Goal: Communication & Community: Answer question/provide support

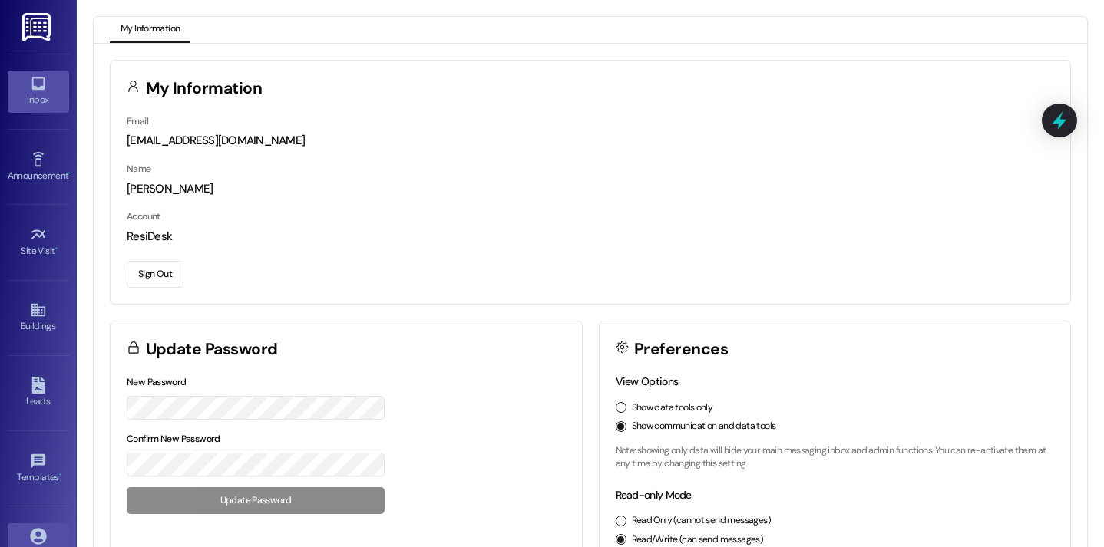
click at [61, 98] on div "Inbox" at bounding box center [38, 99] width 77 height 15
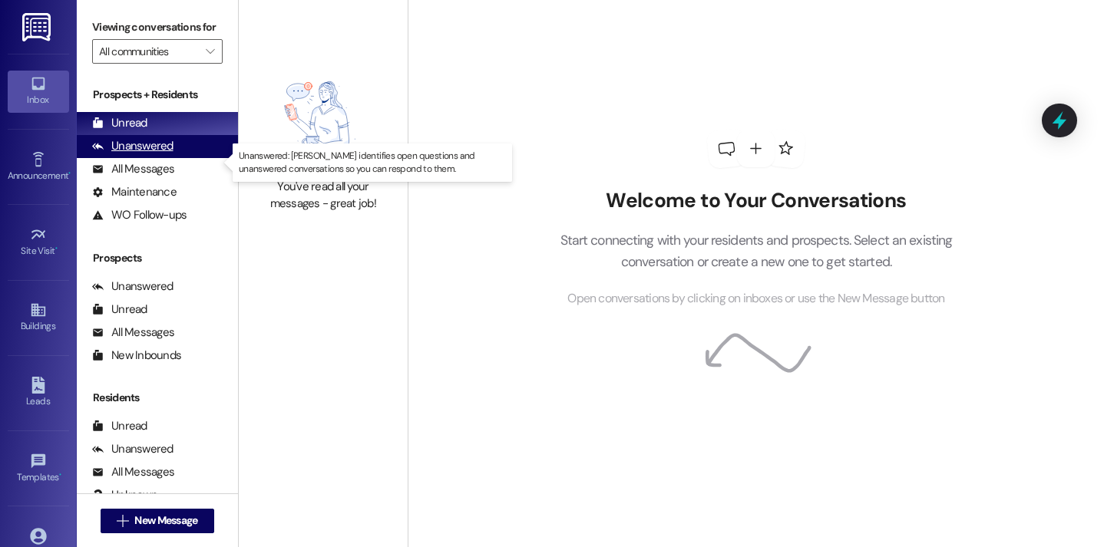
click at [157, 154] on div "Unanswered" at bounding box center [132, 146] width 81 height 16
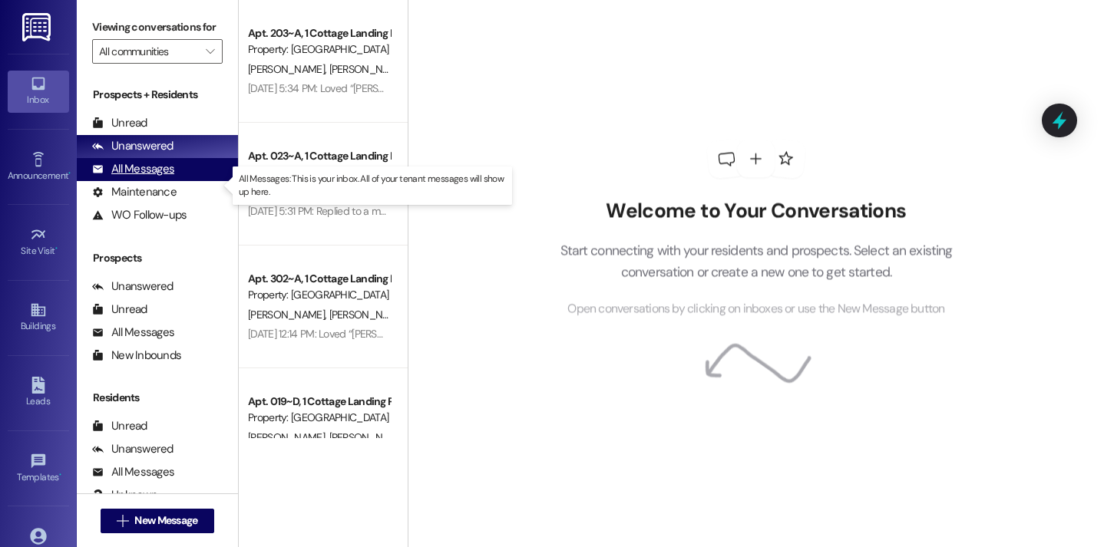
click at [160, 177] on div "All Messages" at bounding box center [133, 169] width 82 height 16
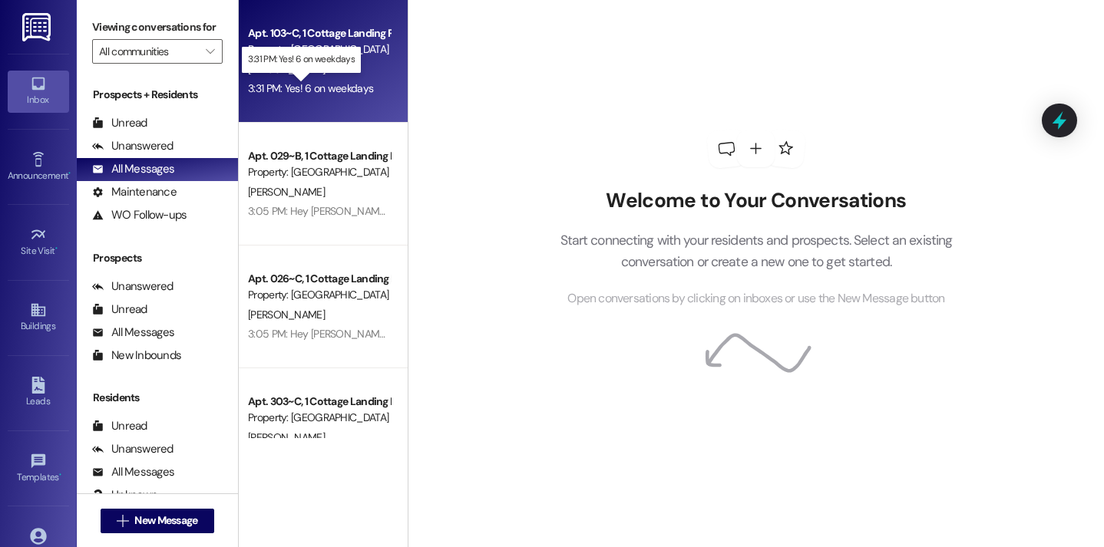
click at [272, 83] on div "3:31 PM: Yes! 6 on weekdays 3:31 PM: Yes! 6 on weekdays" at bounding box center [310, 88] width 125 height 14
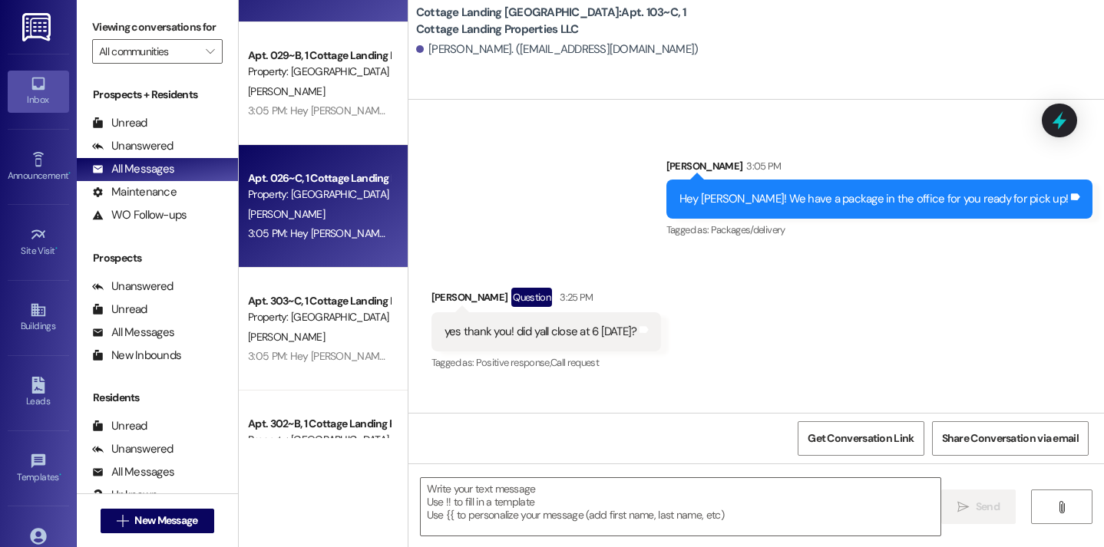
scroll to position [98, 0]
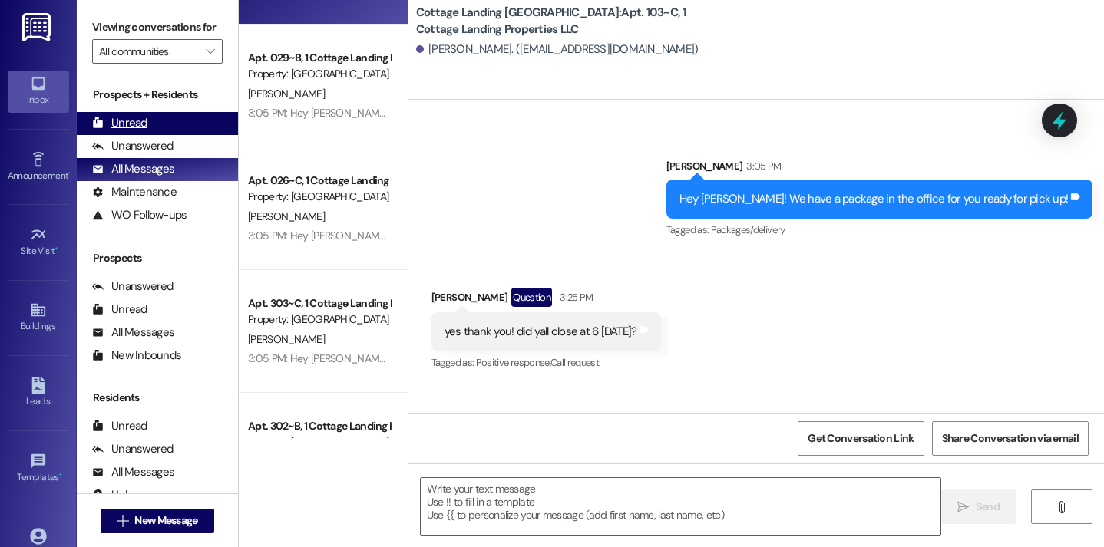
click at [154, 135] on div "Unread (0)" at bounding box center [157, 123] width 161 height 23
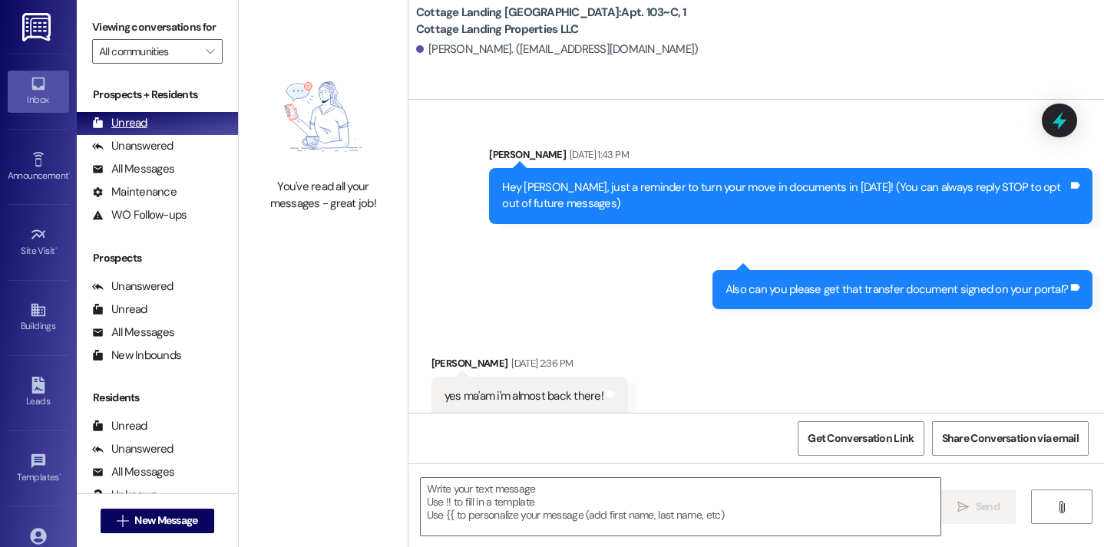
scroll to position [32168, 0]
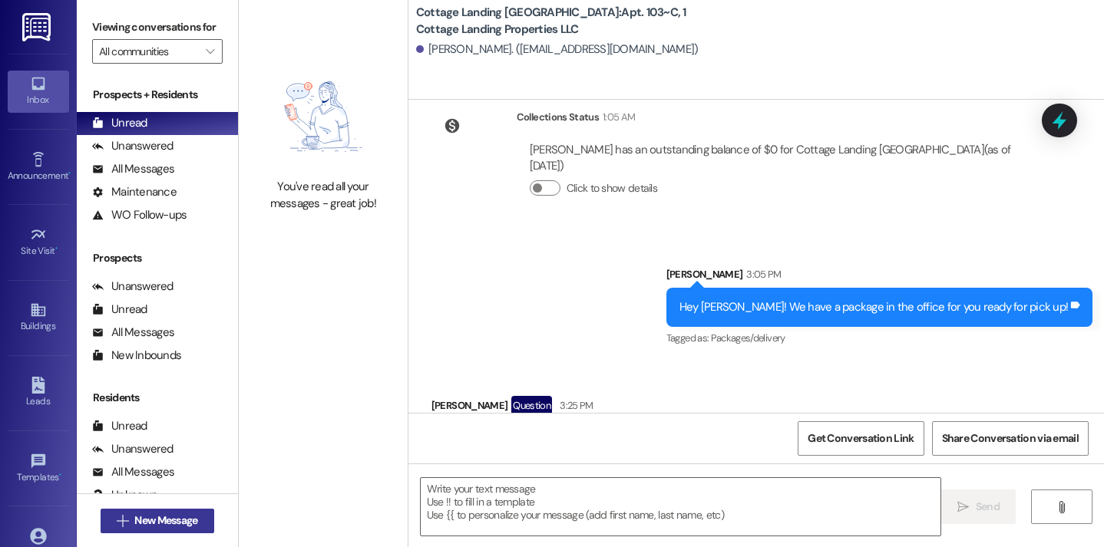
click at [137, 511] on button " New Message" at bounding box center [158, 521] width 114 height 25
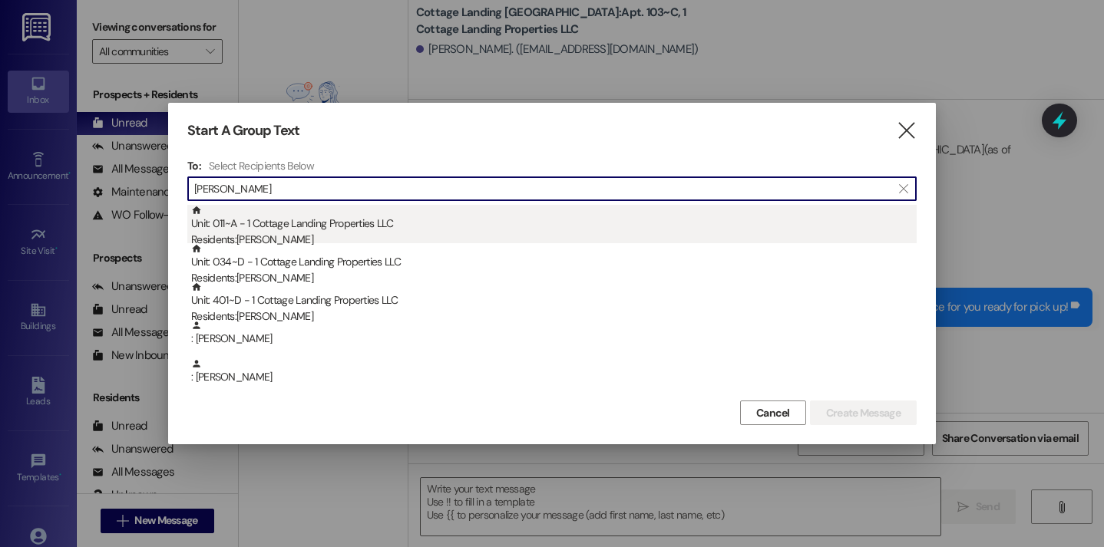
type input "bourg"
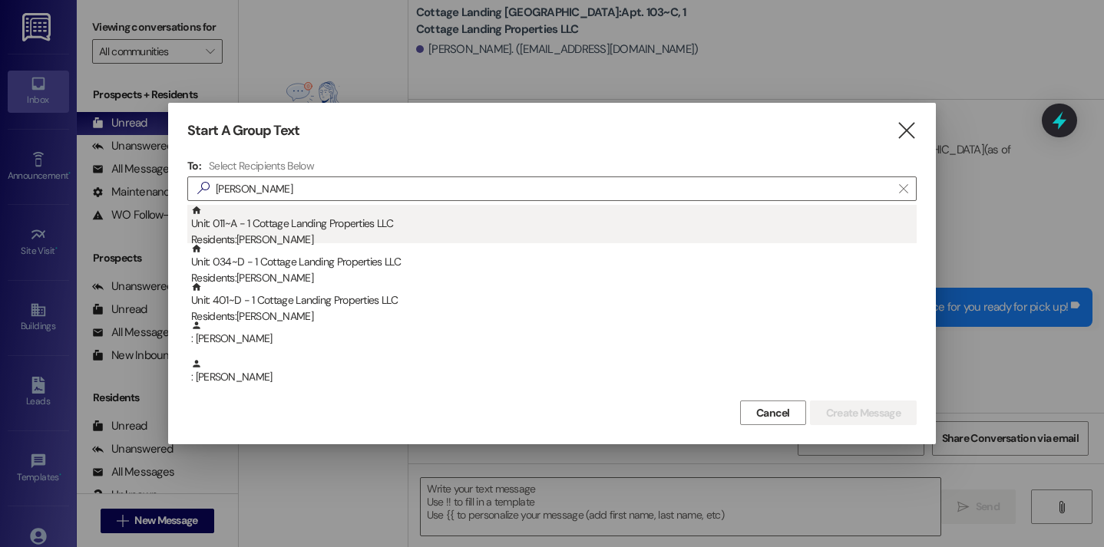
click at [257, 238] on div "Residents: Emily Bourg" at bounding box center [553, 240] width 725 height 16
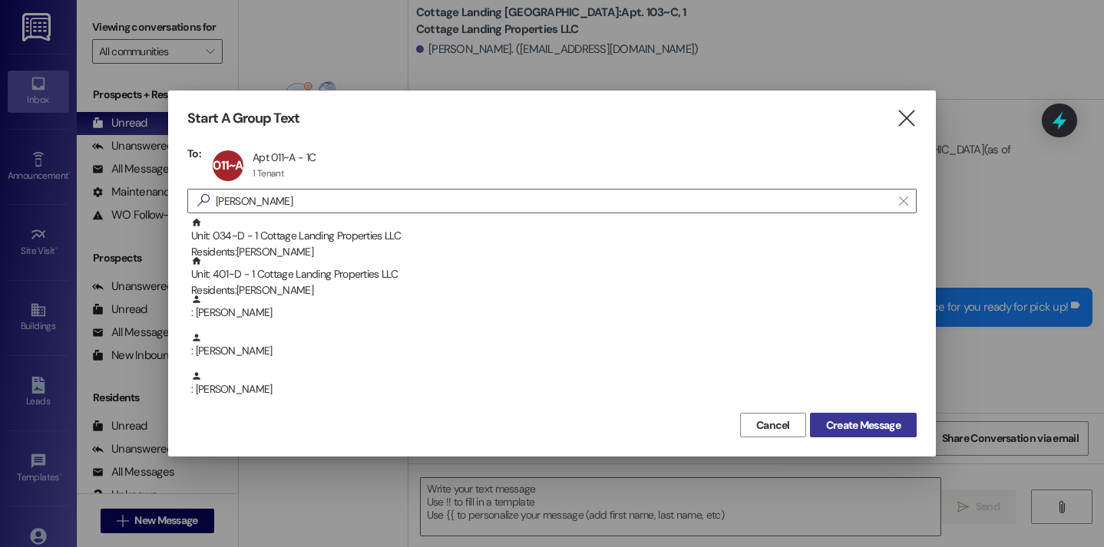
click at [818, 416] on button "Create Message" at bounding box center [863, 425] width 107 height 25
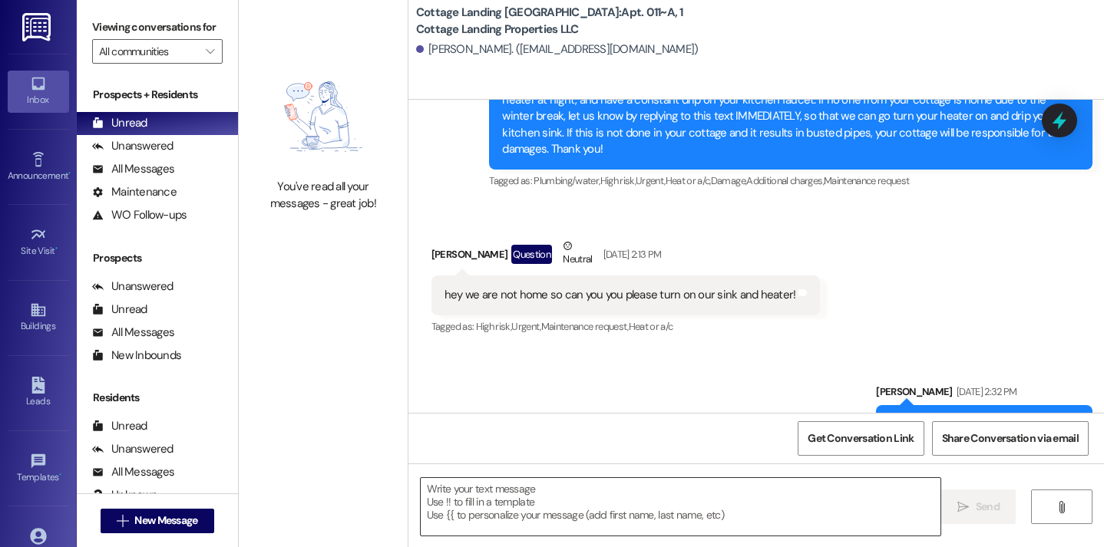
click at [542, 518] on textarea at bounding box center [681, 507] width 520 height 58
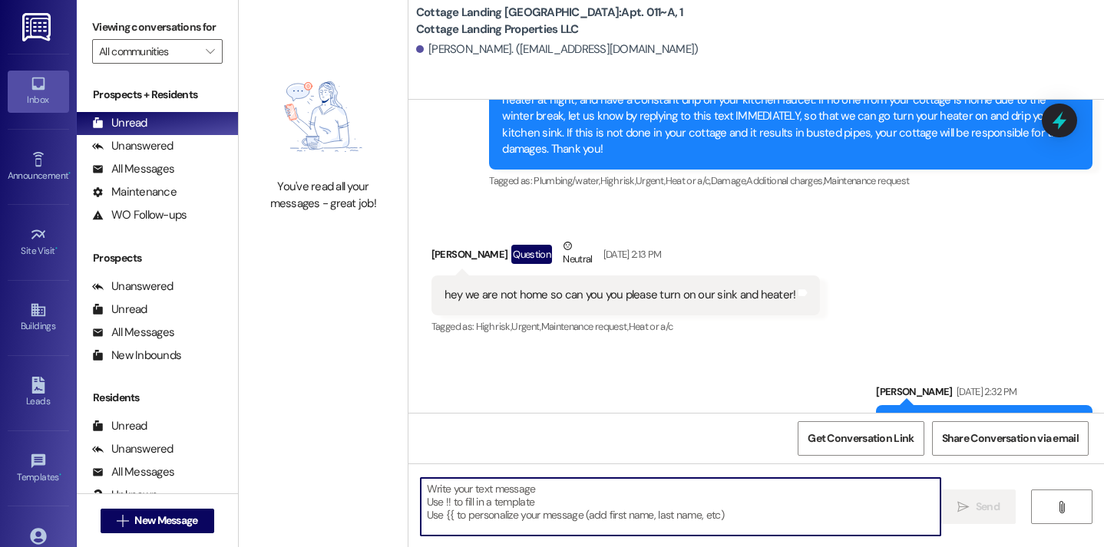
scroll to position [45822, 0]
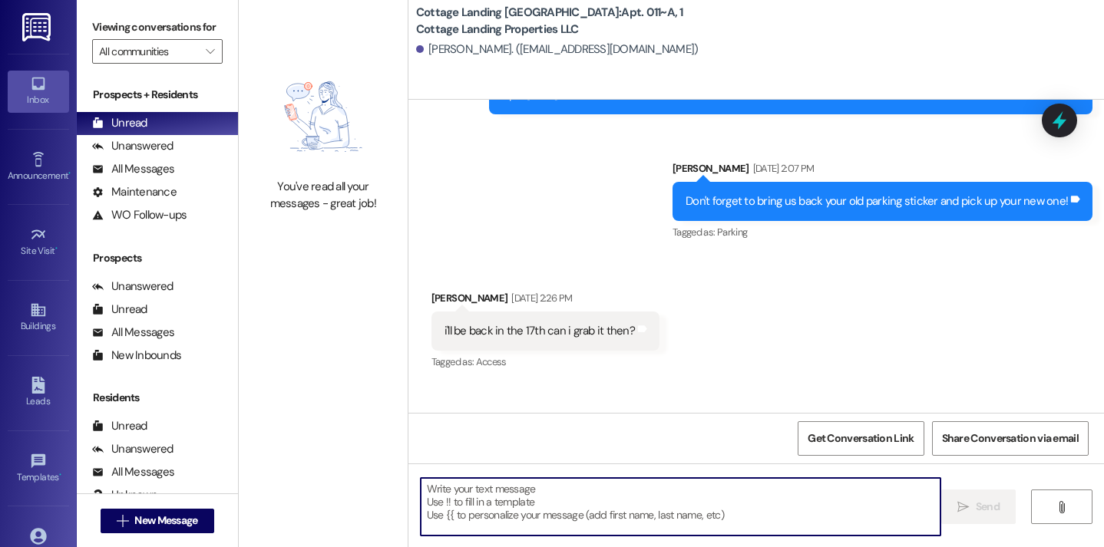
click at [542, 518] on textarea at bounding box center [681, 507] width 520 height 58
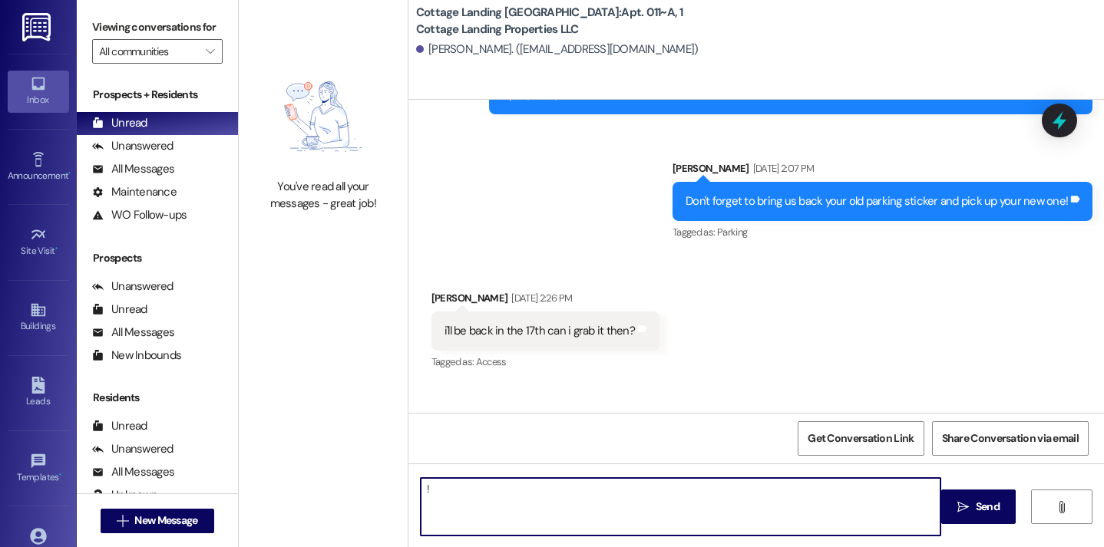
type textarea "!!"
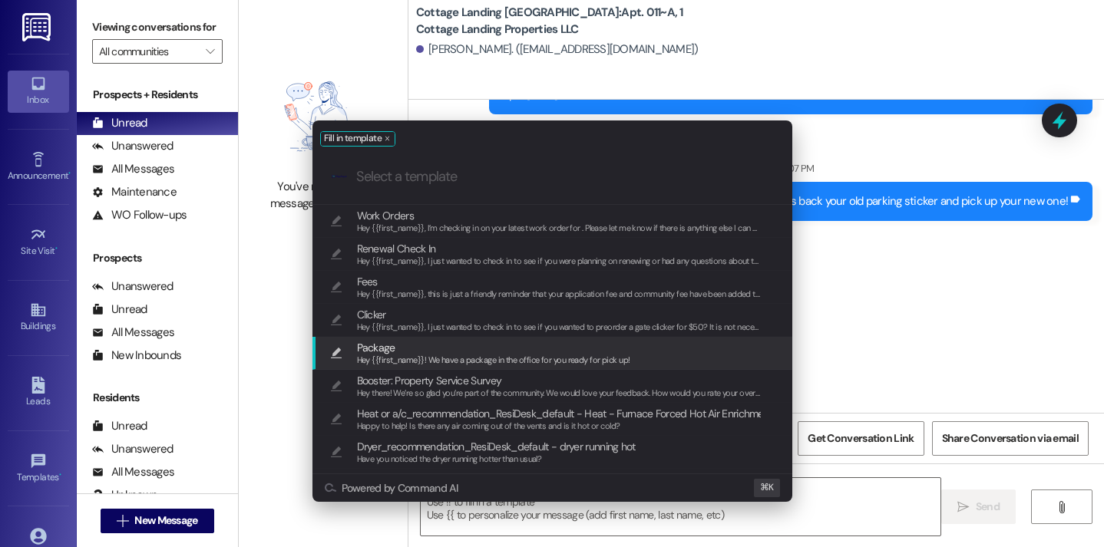
click at [421, 360] on span "Hey {{first_name}}! We have a package in the office for you ready for pick up!" at bounding box center [493, 360] width 273 height 11
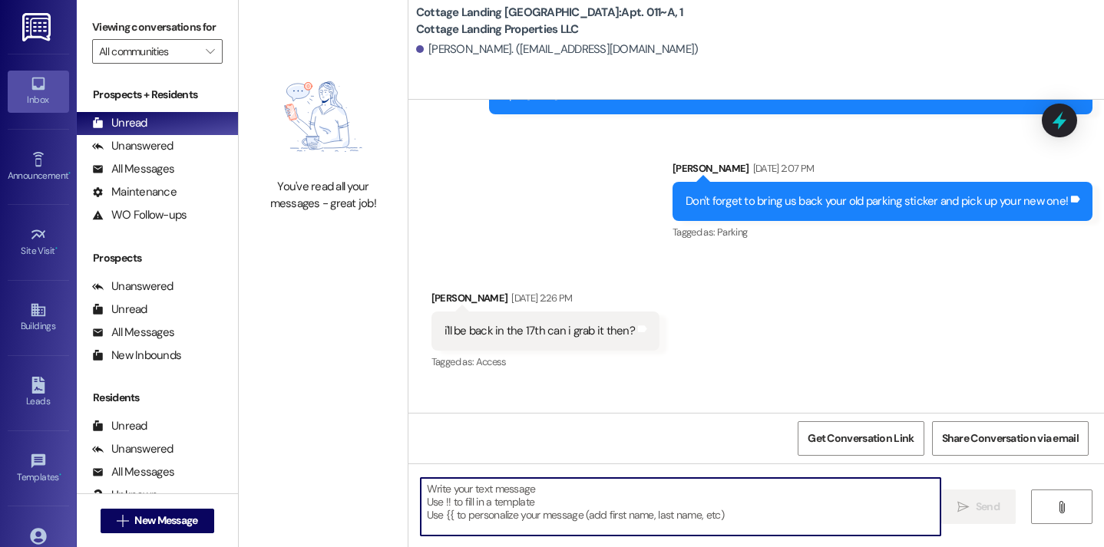
type textarea "Hey {{first_name}}! We have a package in the office for you ready for pick up!"
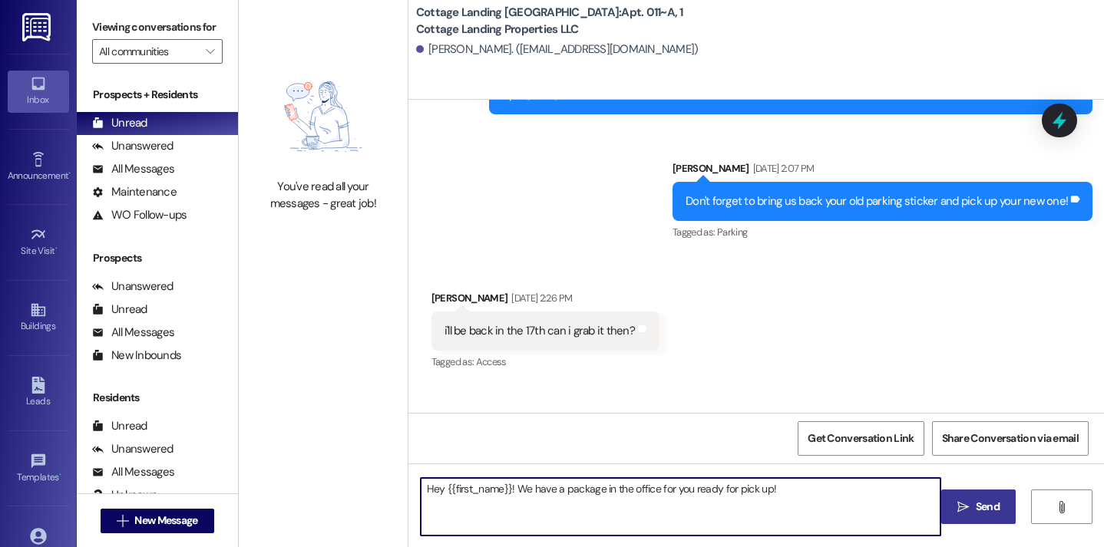
click at [957, 509] on icon "" at bounding box center [963, 507] width 12 height 12
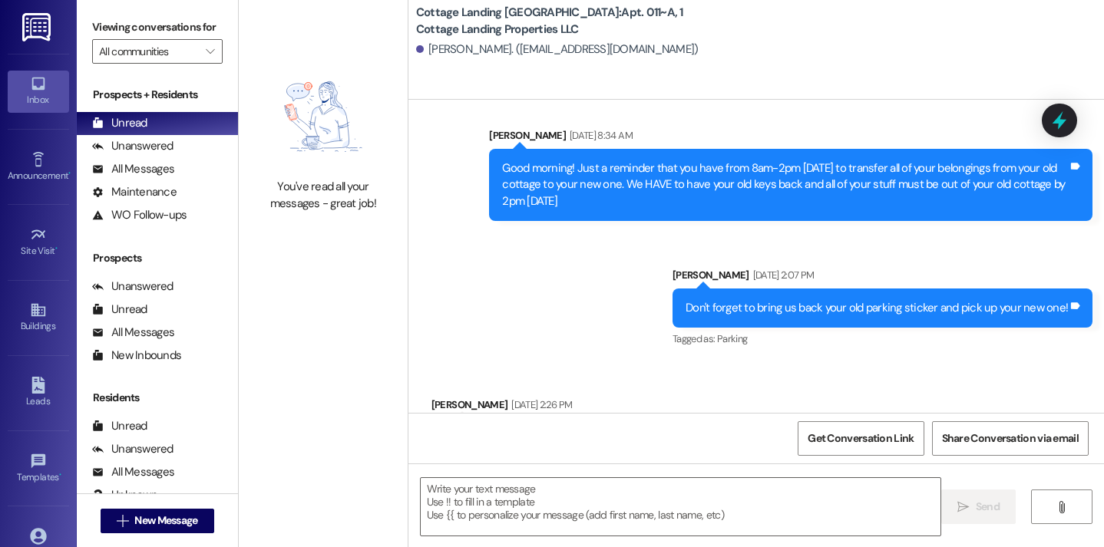
scroll to position [45714, 0]
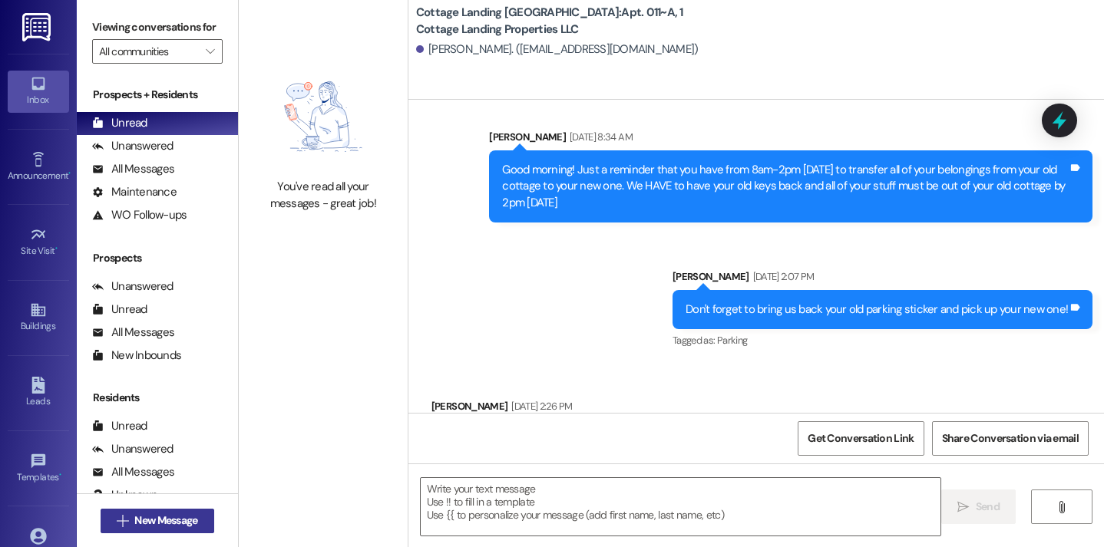
click at [167, 518] on span "New Message" at bounding box center [165, 521] width 63 height 16
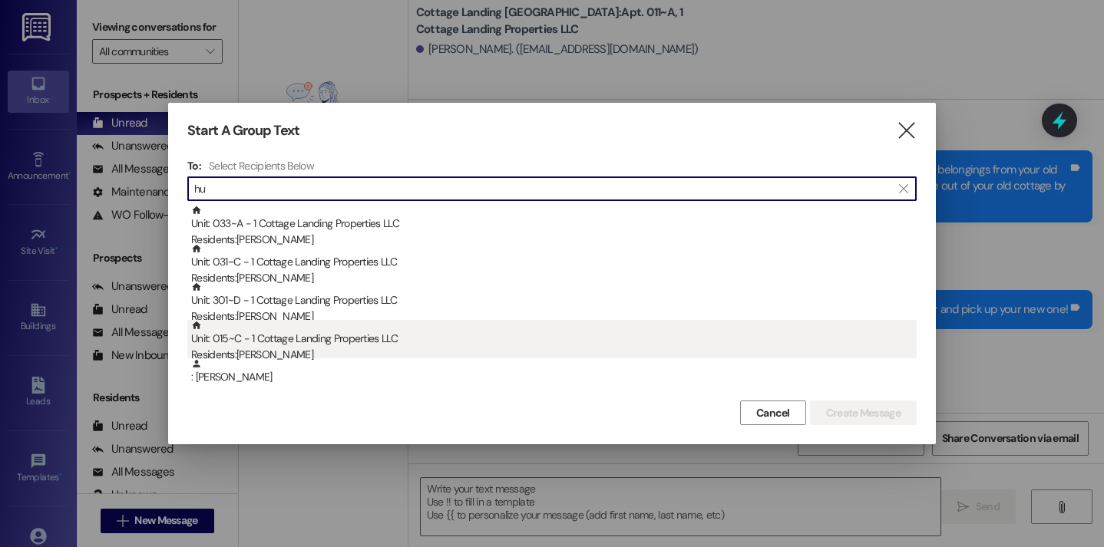
type input "hu"
click at [265, 345] on div "Unit: 015~C - 1 Cottage Landing Properties LLC Residents: Rebekah Hudson" at bounding box center [553, 342] width 725 height 44
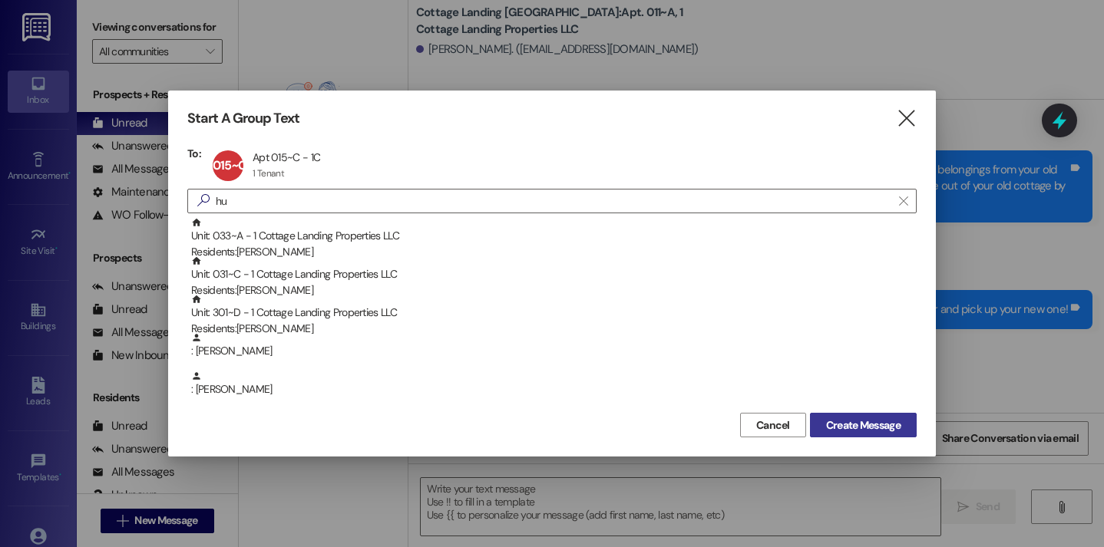
click at [830, 431] on span "Create Message" at bounding box center [863, 425] width 74 height 16
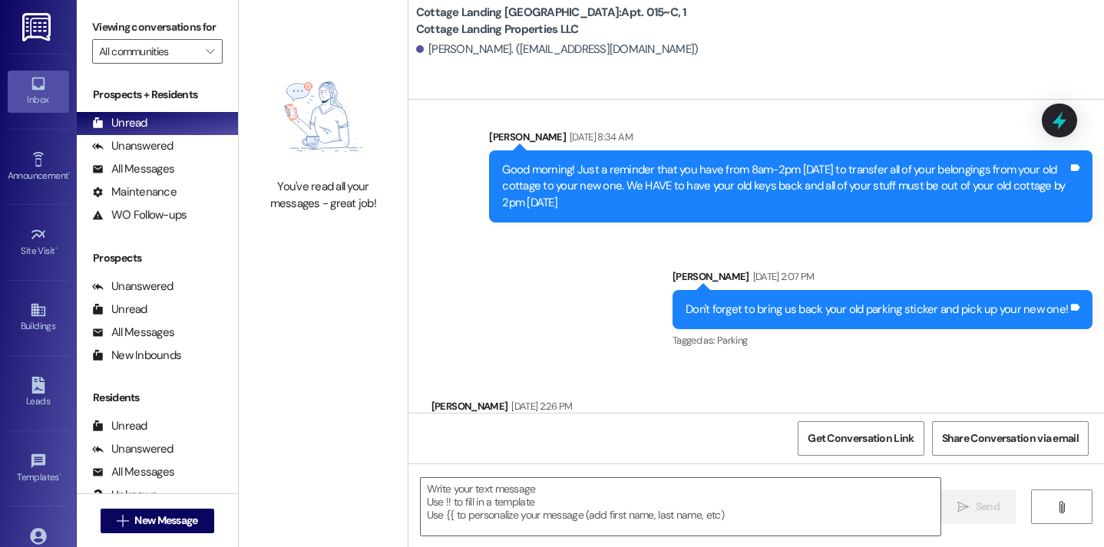
scroll to position [2865, 0]
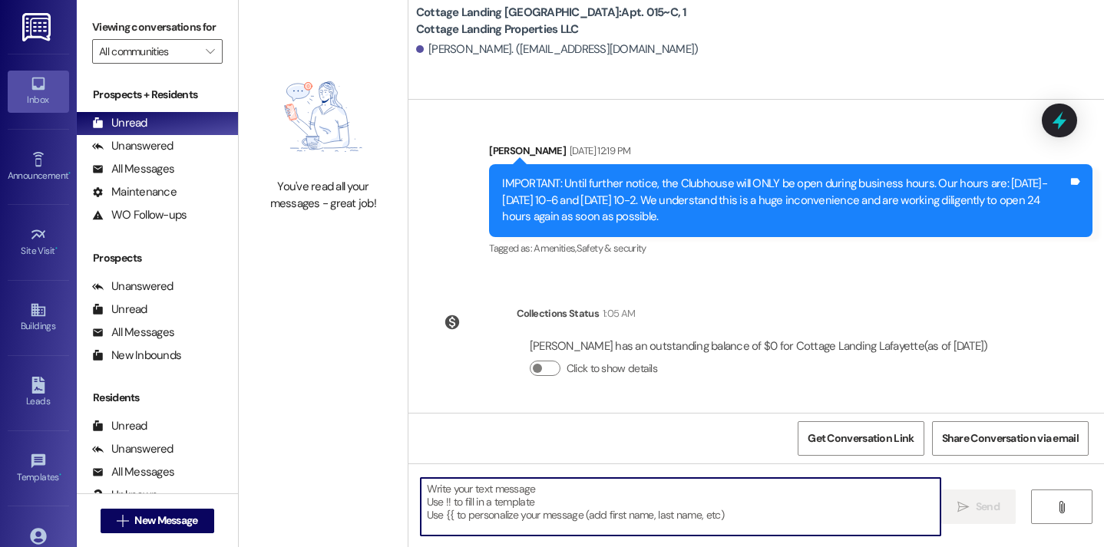
click at [542, 520] on textarea at bounding box center [681, 507] width 520 height 58
type textarea "!!"
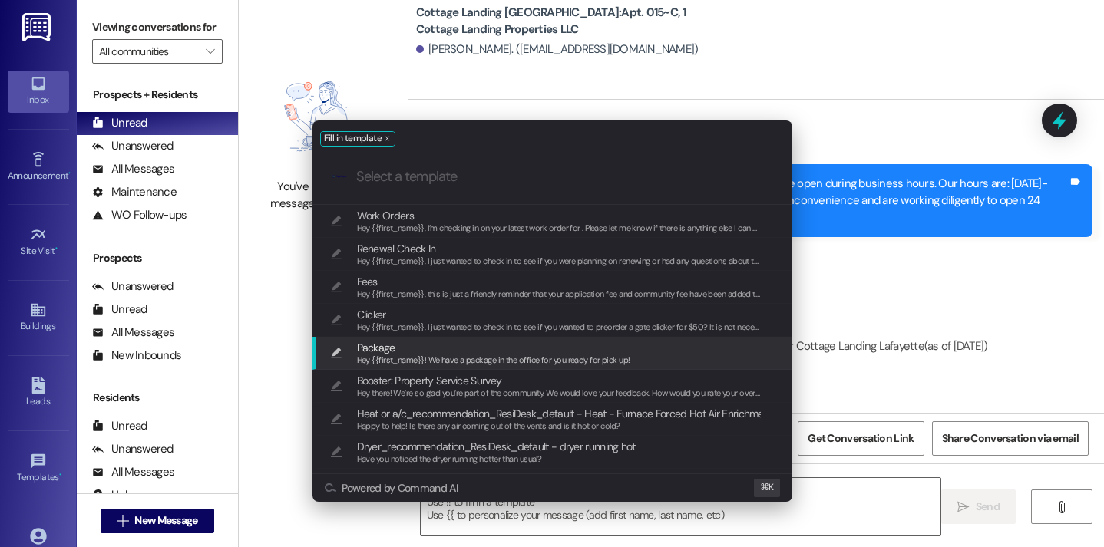
click at [453, 355] on span "Hey {{first_name}}! We have a package in the office for you ready for pick up!" at bounding box center [493, 360] width 273 height 11
type textarea "Hey {{first_name}}! We have a package in the office for you ready for pick up!"
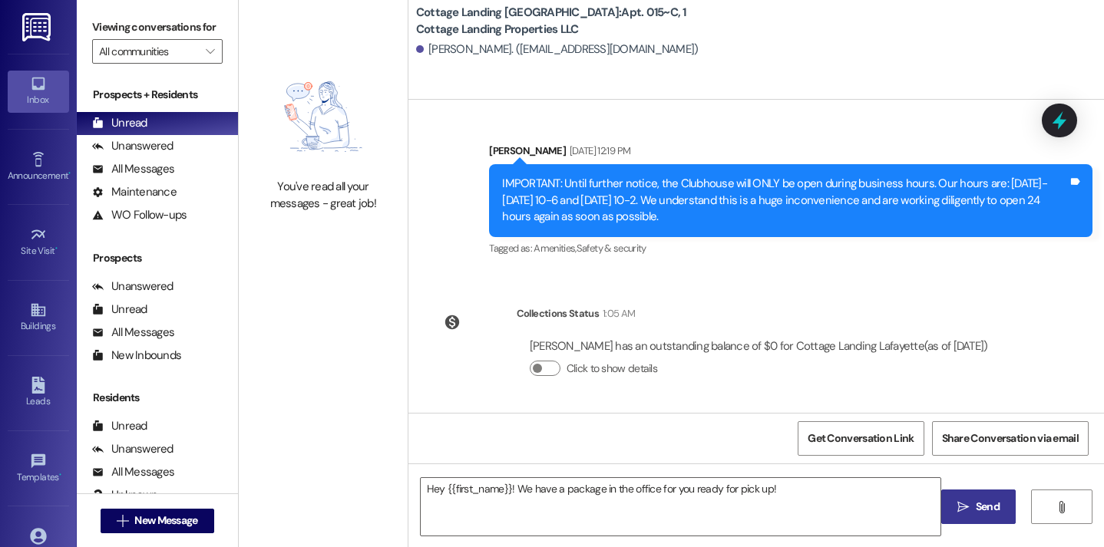
click at [954, 498] on button " Send" at bounding box center [978, 507] width 74 height 35
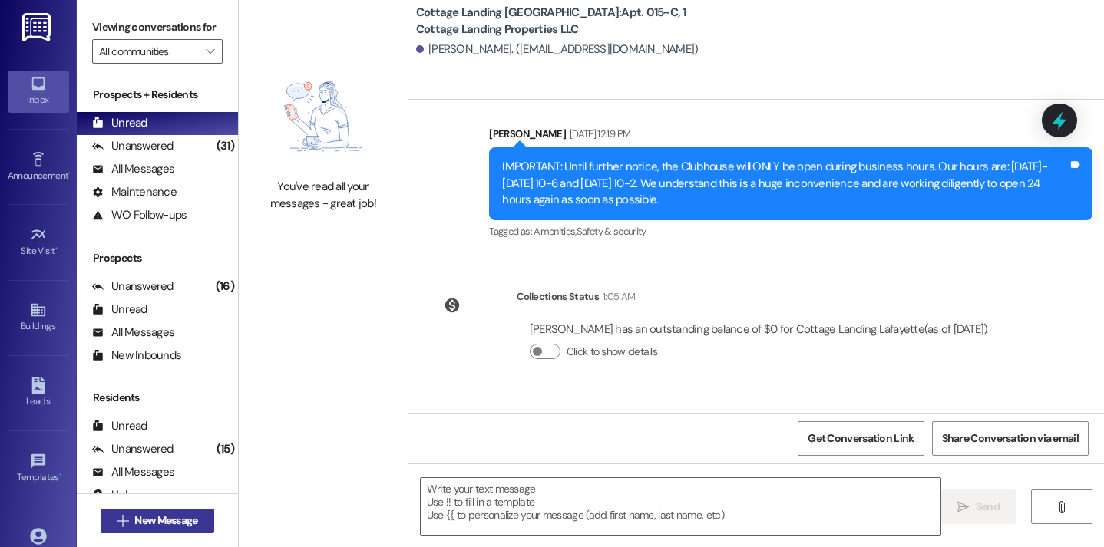
click at [144, 532] on button " New Message" at bounding box center [158, 521] width 114 height 25
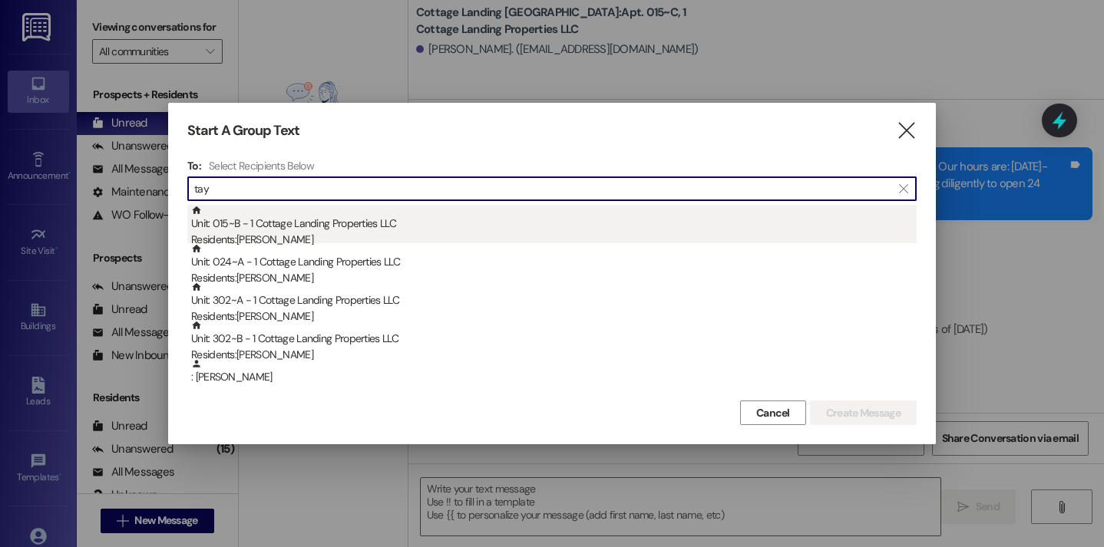
type input "tay"
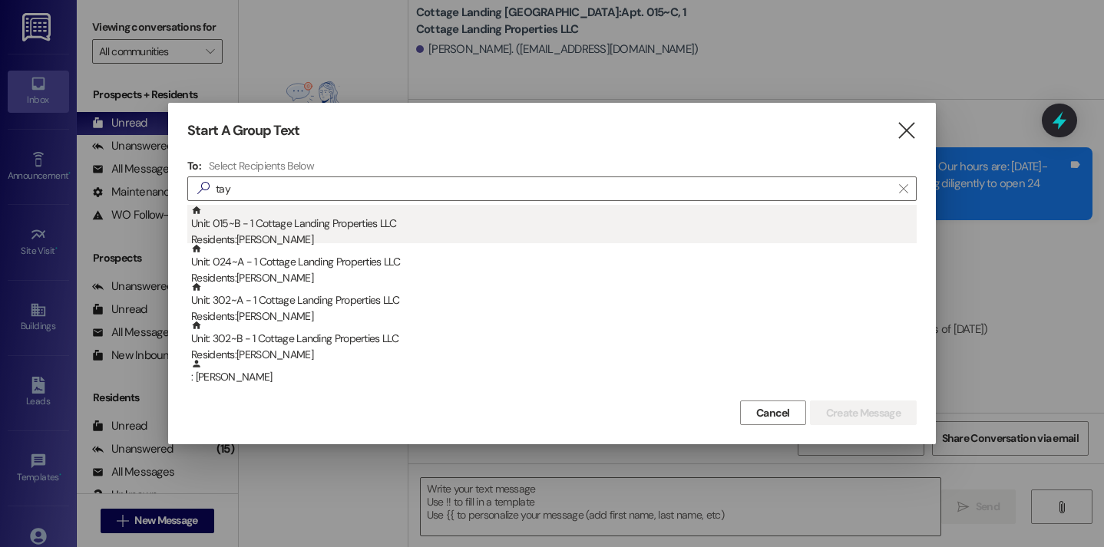
click at [248, 235] on div "Residents: Kaelin Taylor" at bounding box center [553, 240] width 725 height 16
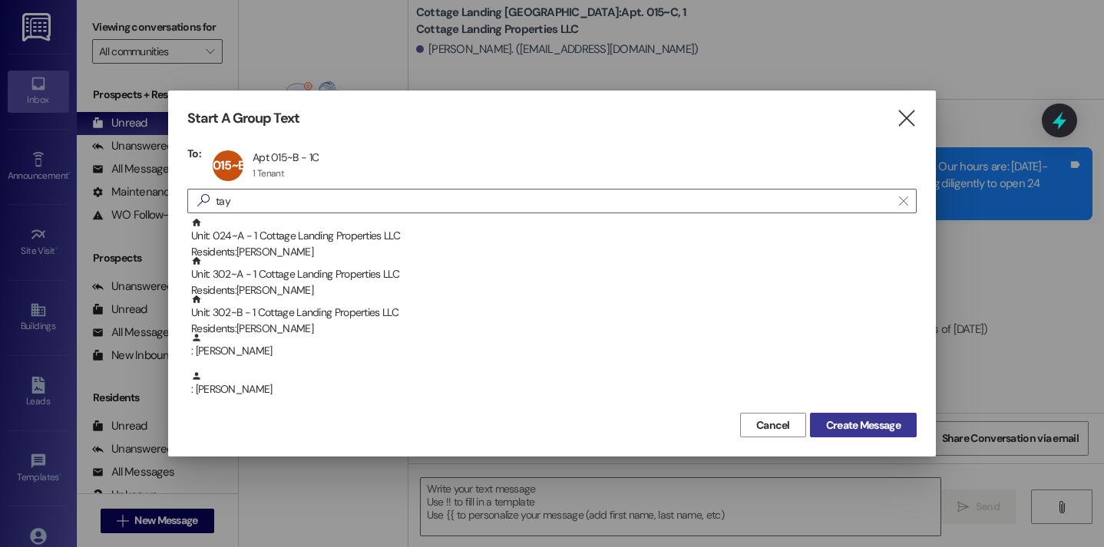
click at [832, 428] on span "Create Message" at bounding box center [863, 425] width 74 height 16
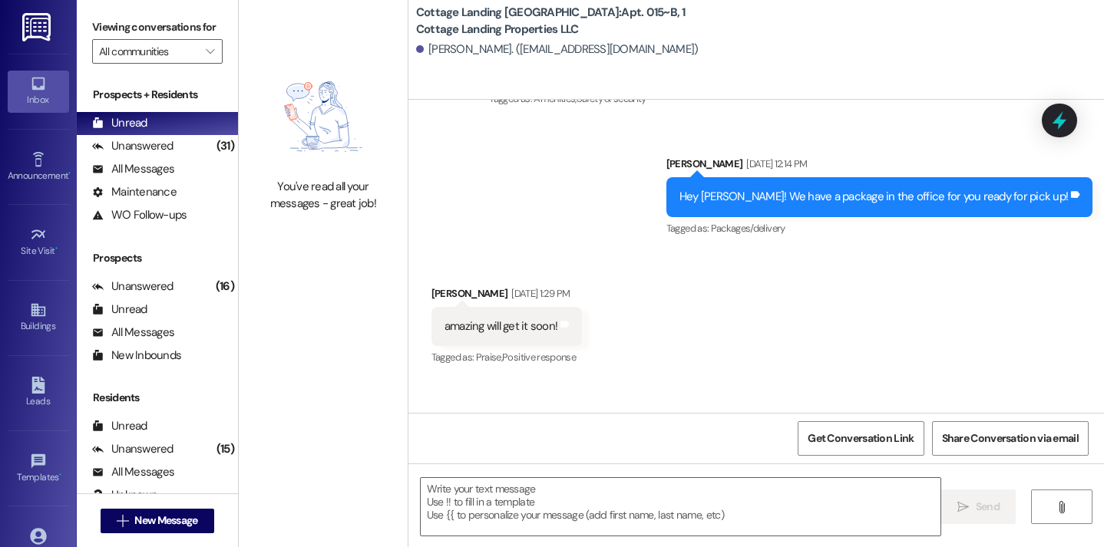
scroll to position [1184, 0]
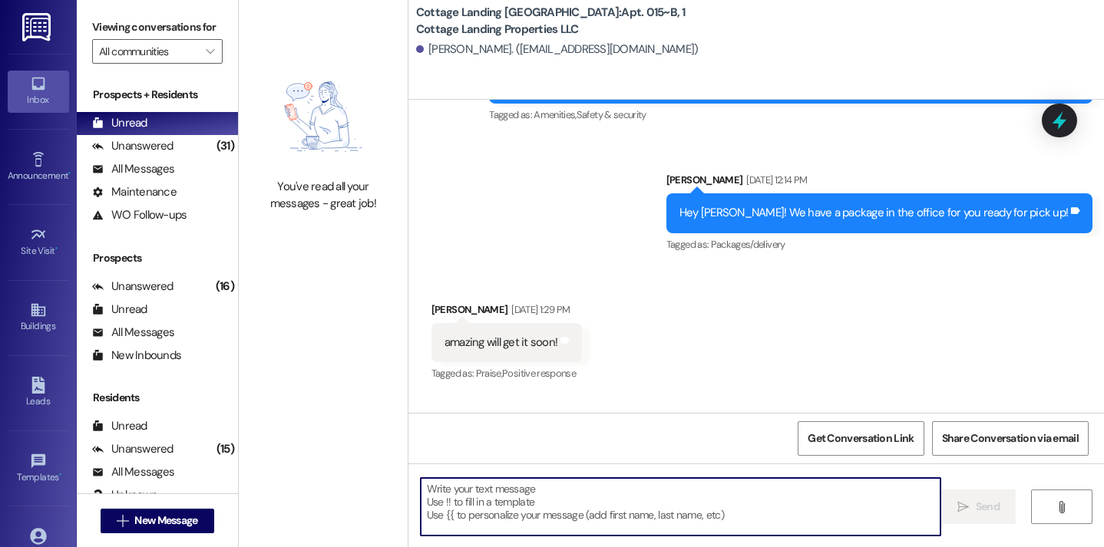
click at [520, 489] on textarea at bounding box center [681, 507] width 520 height 58
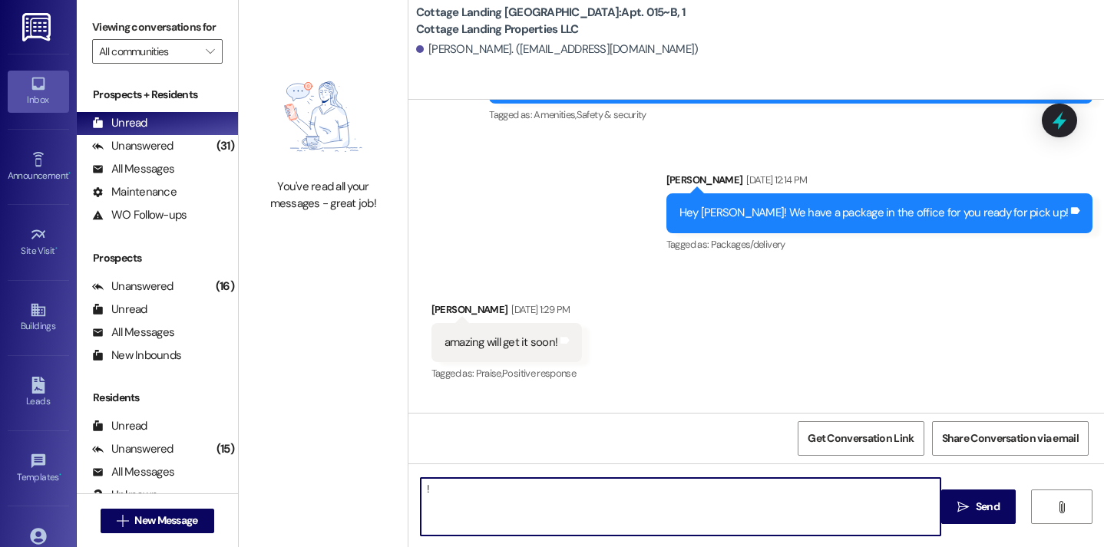
type textarea "!!"
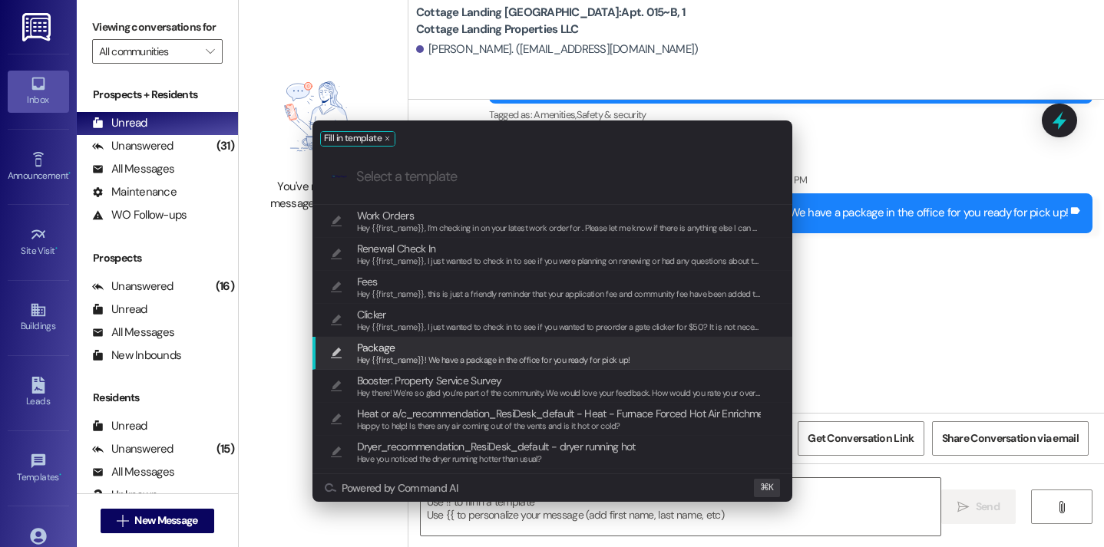
click at [431, 352] on span "Package" at bounding box center [493, 347] width 273 height 17
type textarea "Hey {{first_name}}! We have a package in the office for you ready for pick up!"
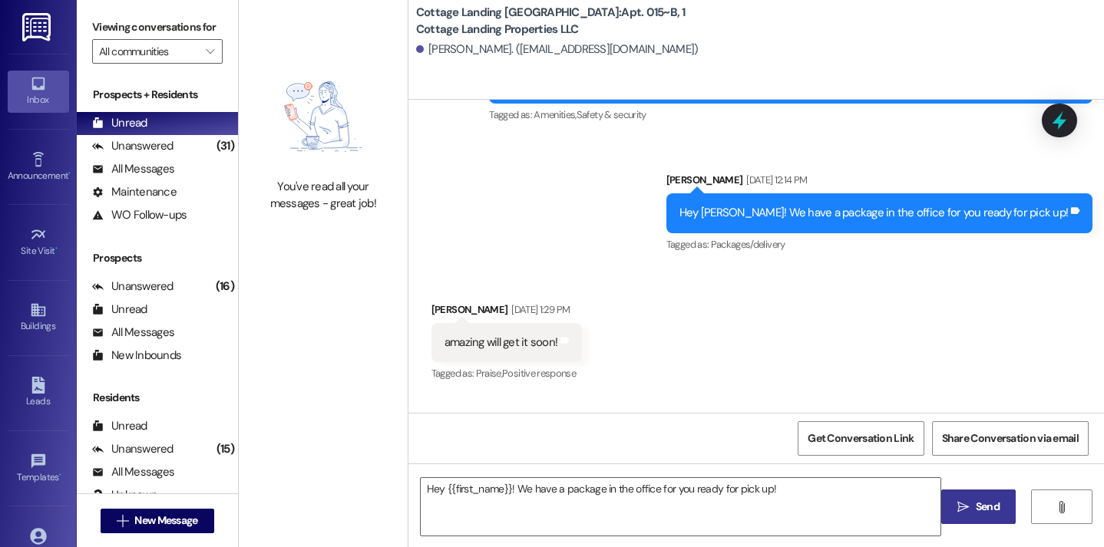
click at [957, 504] on icon "" at bounding box center [963, 507] width 12 height 12
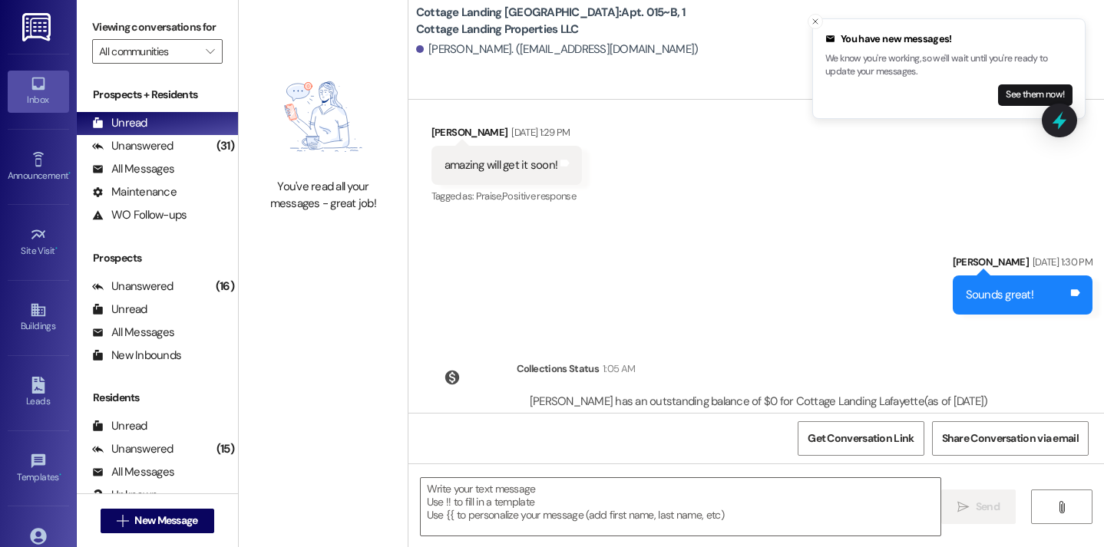
scroll to position [1540, 0]
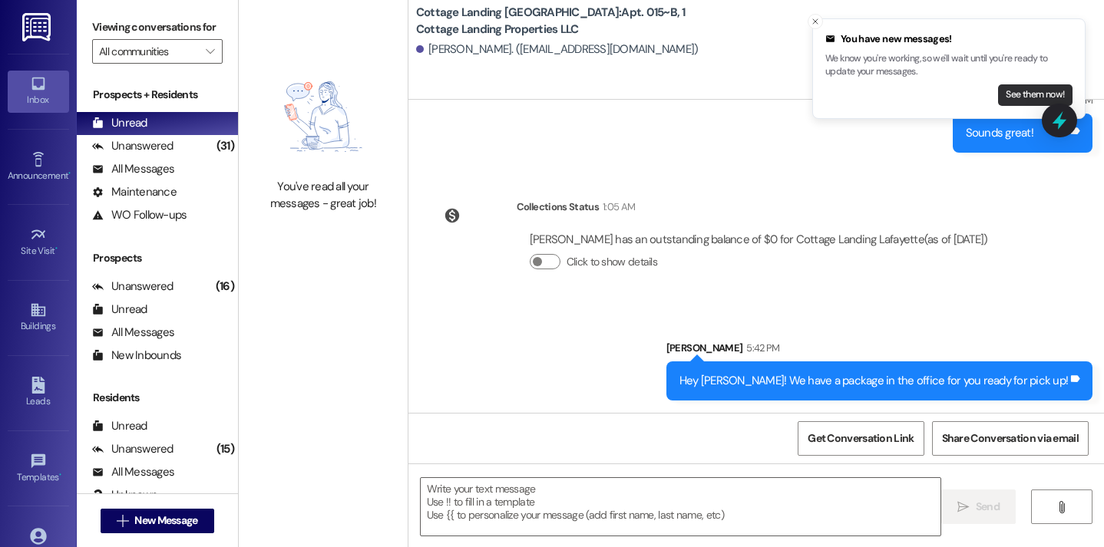
click at [1067, 101] on button "See them now!" at bounding box center [1035, 94] width 74 height 21
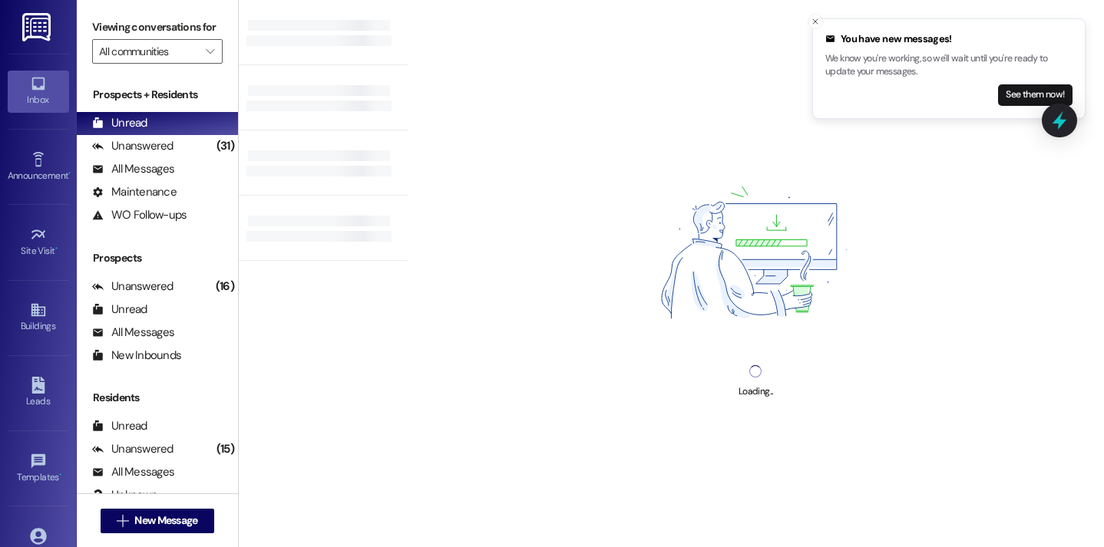
click at [1067, 101] on li "You have new messages! We know you're working, so we'll wait until you're ready…" at bounding box center [948, 79] width 273 height 101
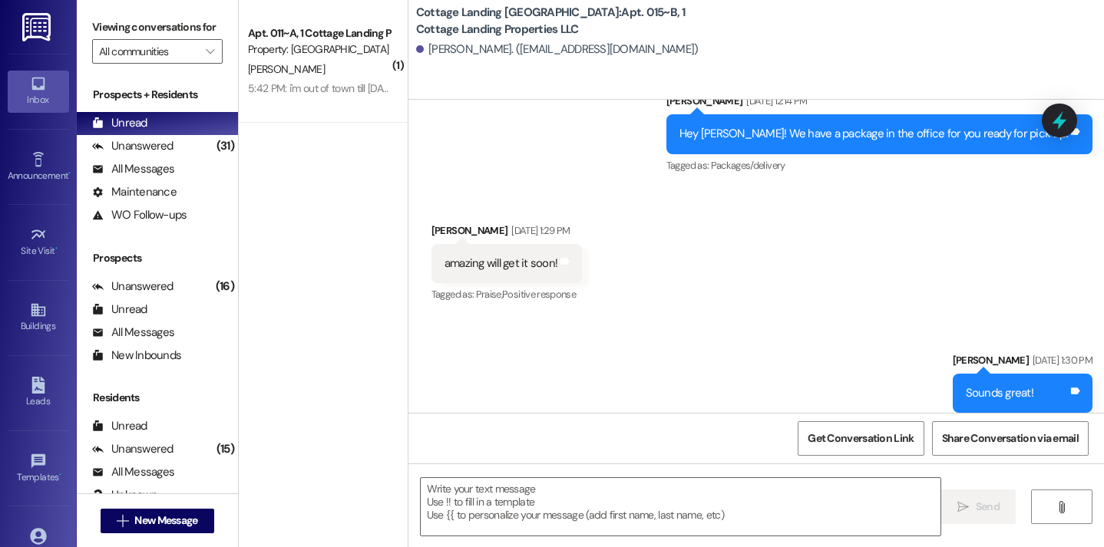
scroll to position [1562, 0]
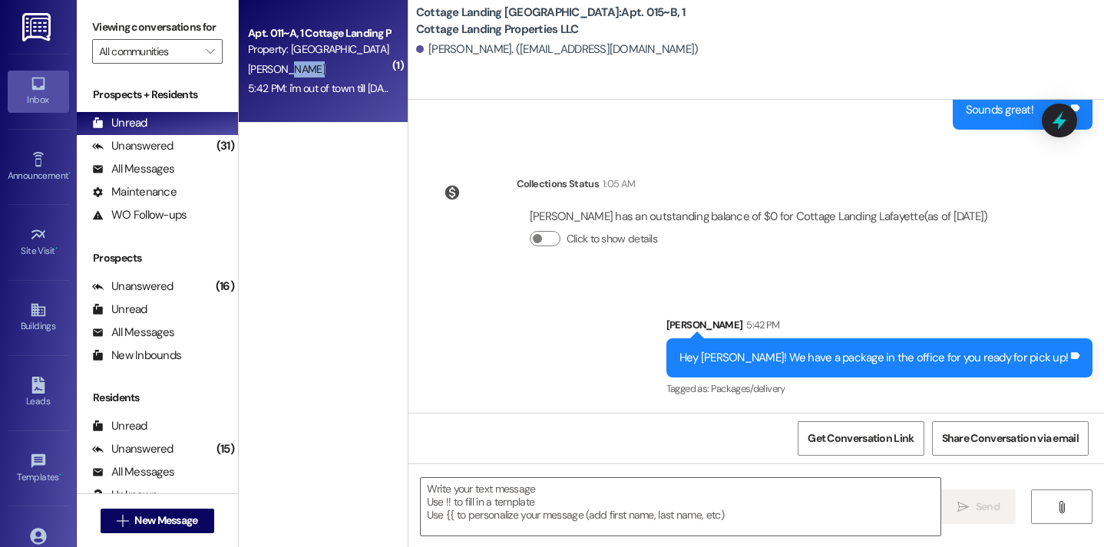
click at [337, 79] on div "Apt. 011~A, 1 Cottage Landing Properties LLC Property: Cottage Landing Lafayett…" at bounding box center [323, 61] width 169 height 123
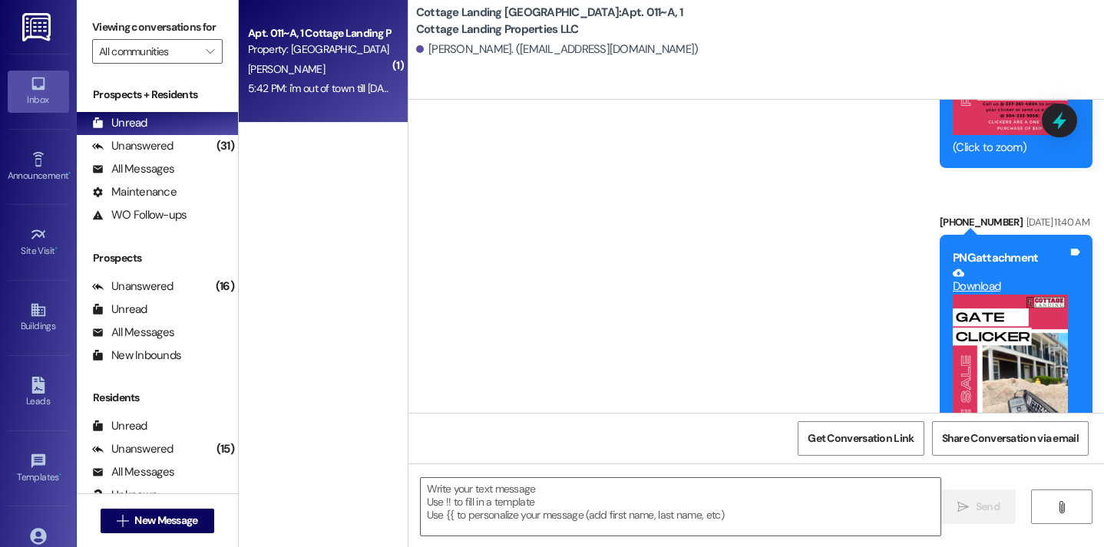
scroll to position [47299, 0]
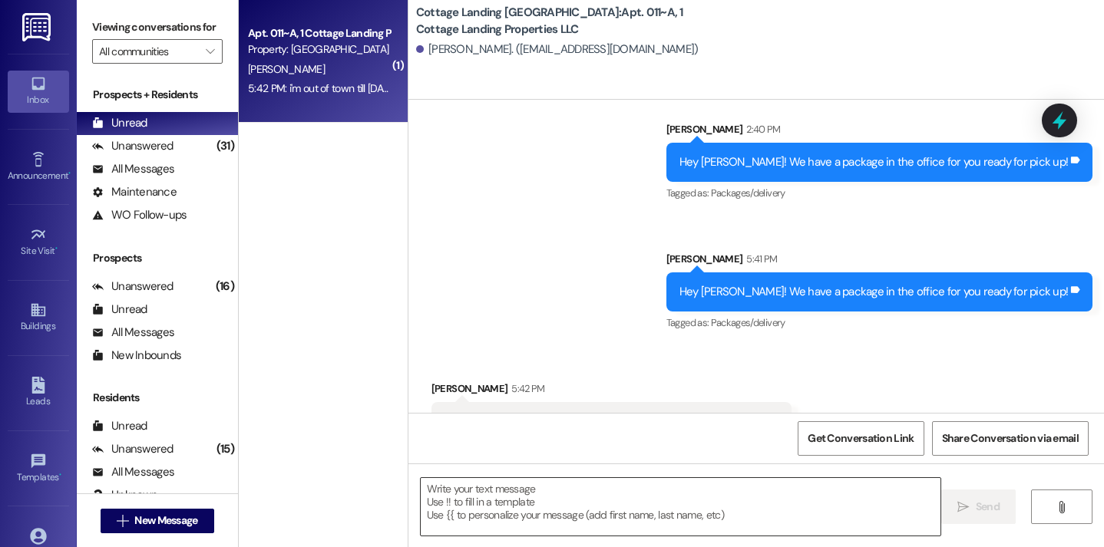
click at [517, 502] on textarea at bounding box center [681, 507] width 520 height 58
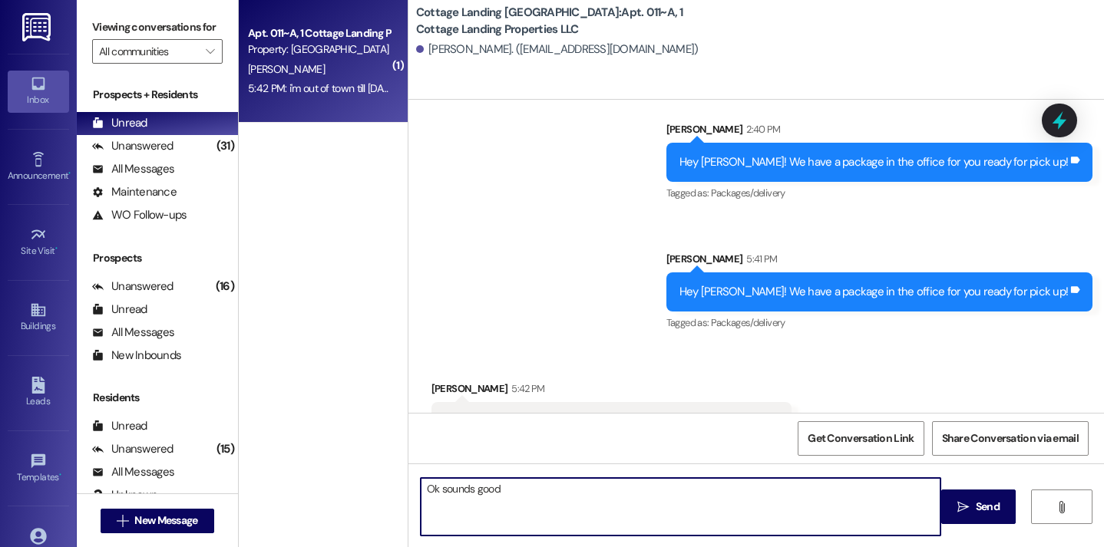
type textarea "Ok sounds good!"
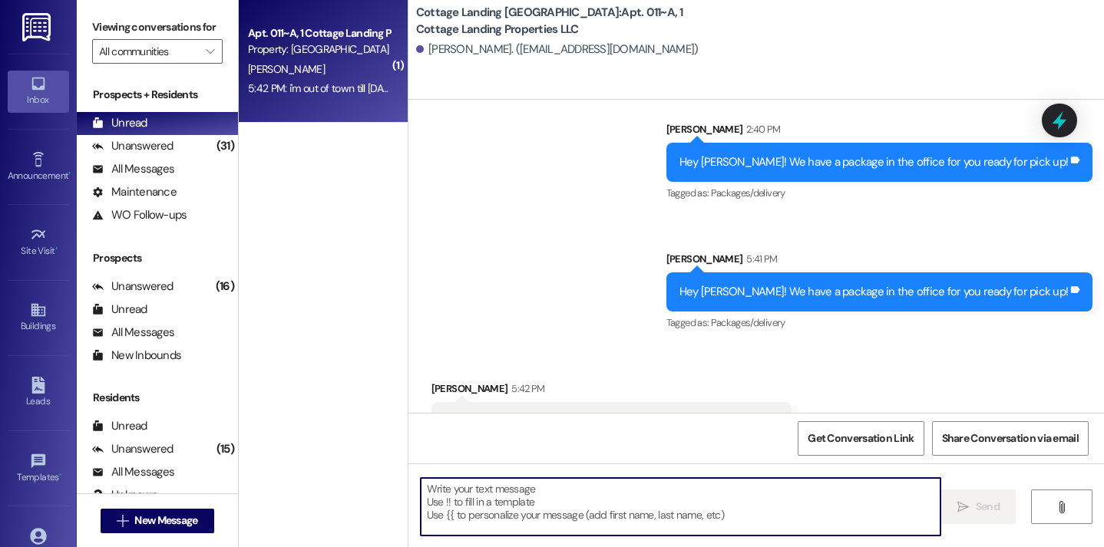
scroll to position [47406, 0]
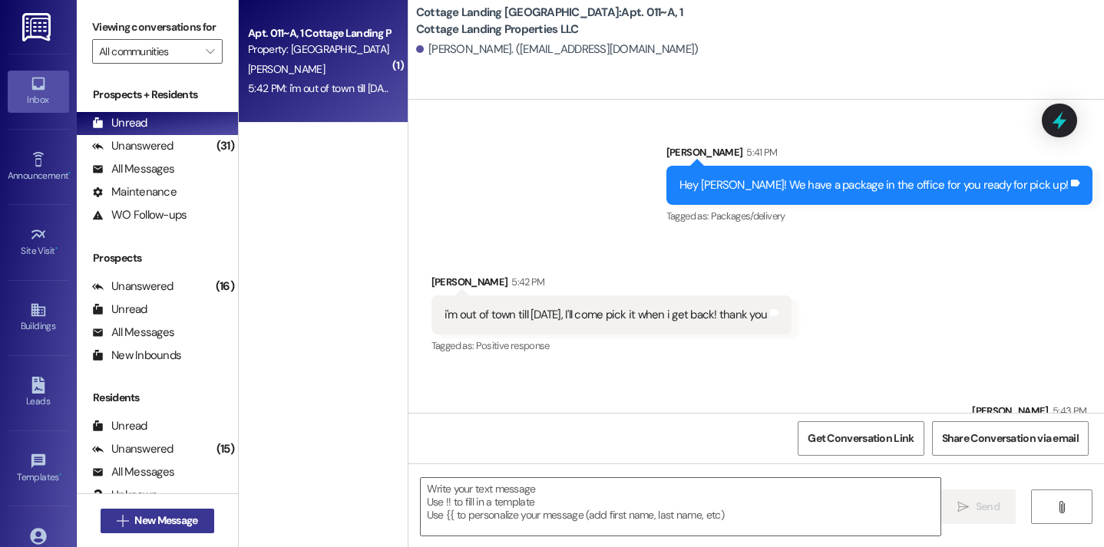
click at [178, 526] on span "New Message" at bounding box center [165, 521] width 63 height 16
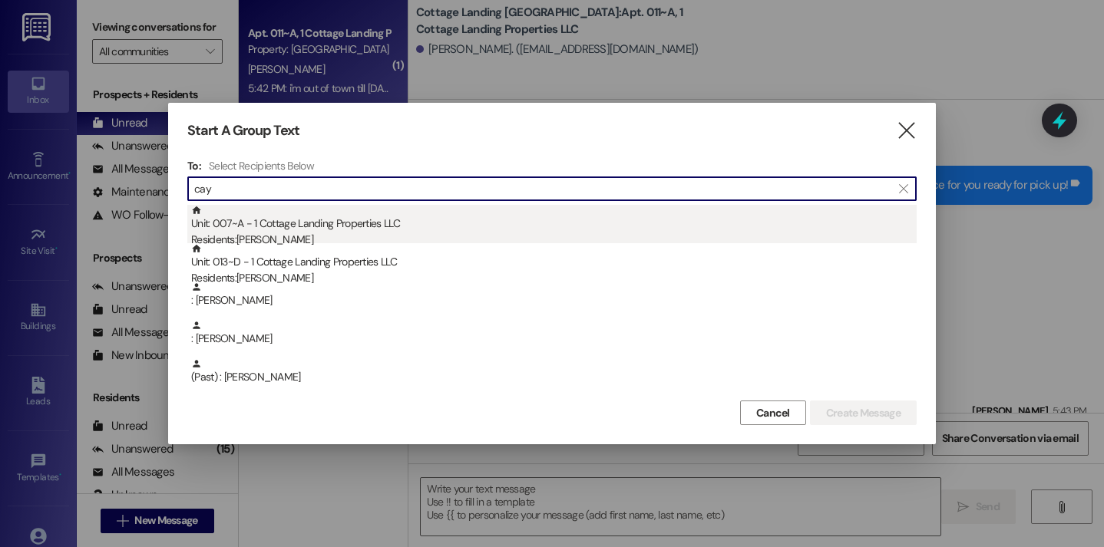
type input "cay"
click at [264, 236] on div "Residents: Alexis Cayette" at bounding box center [553, 240] width 725 height 16
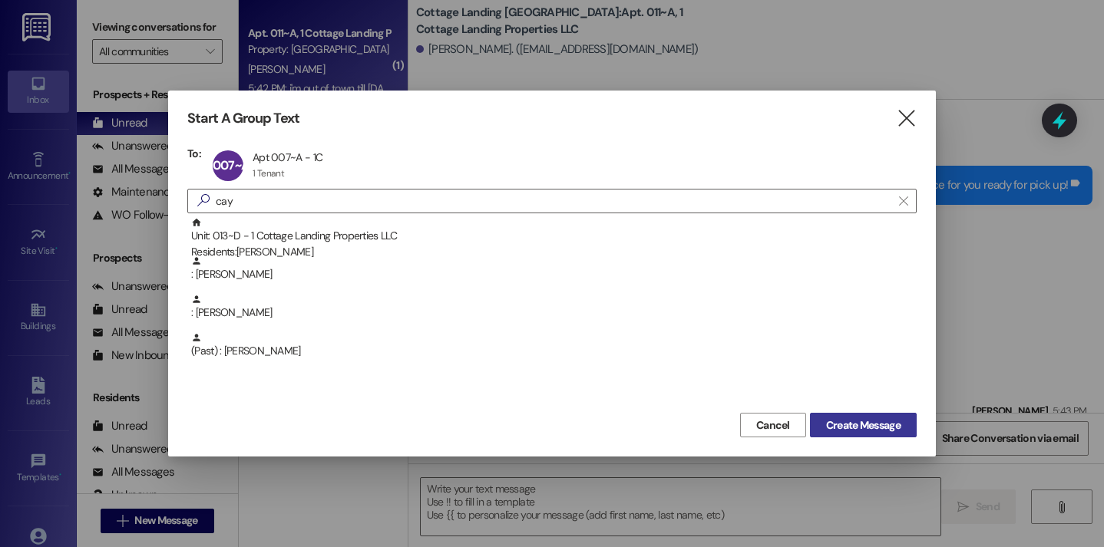
click at [830, 414] on button "Create Message" at bounding box center [863, 425] width 107 height 25
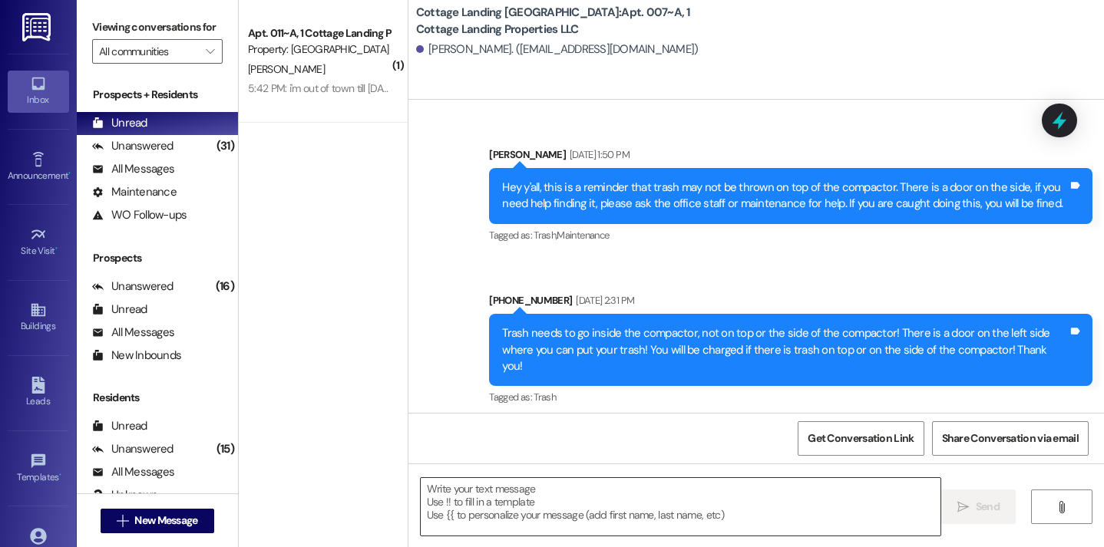
click at [567, 499] on textarea at bounding box center [681, 507] width 520 height 58
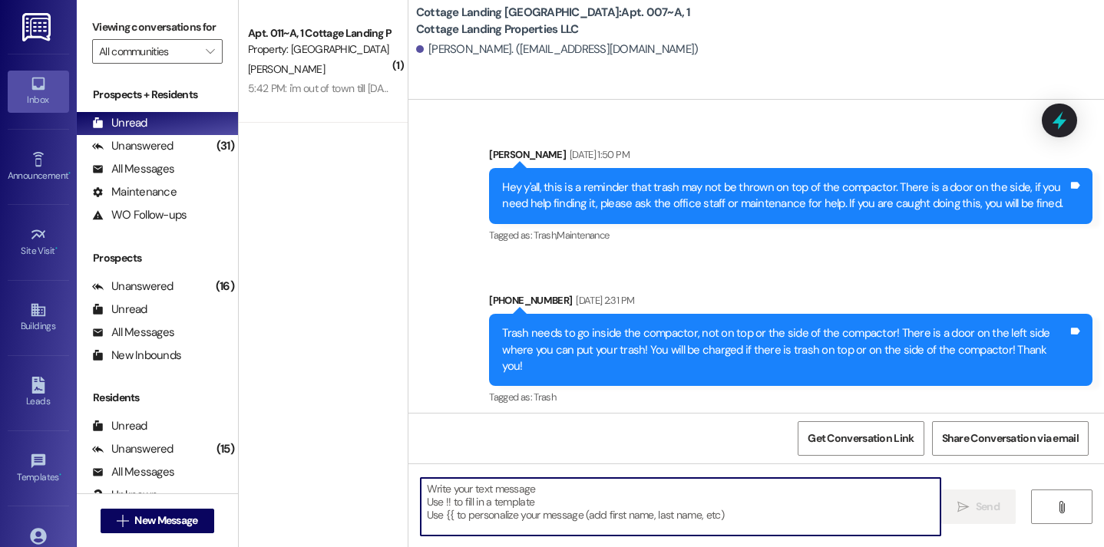
scroll to position [52997, 0]
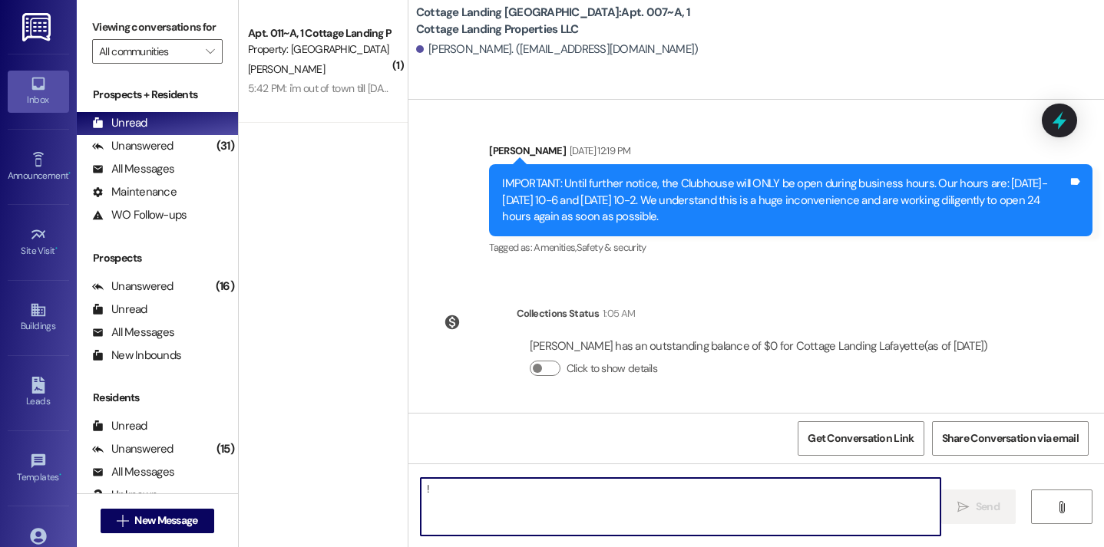
type textarea "!!"
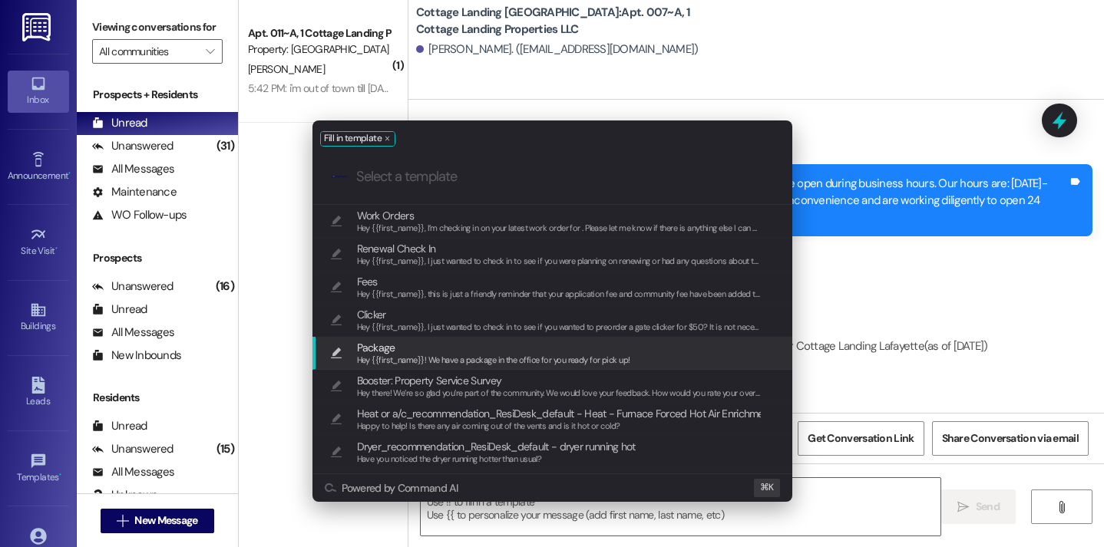
click at [474, 358] on span "Hey {{first_name}}! We have a package in the office for you ready for pick up!" at bounding box center [493, 360] width 273 height 11
type textarea "Hey {{first_name}}! We have a package in the office for you ready for pick up!"
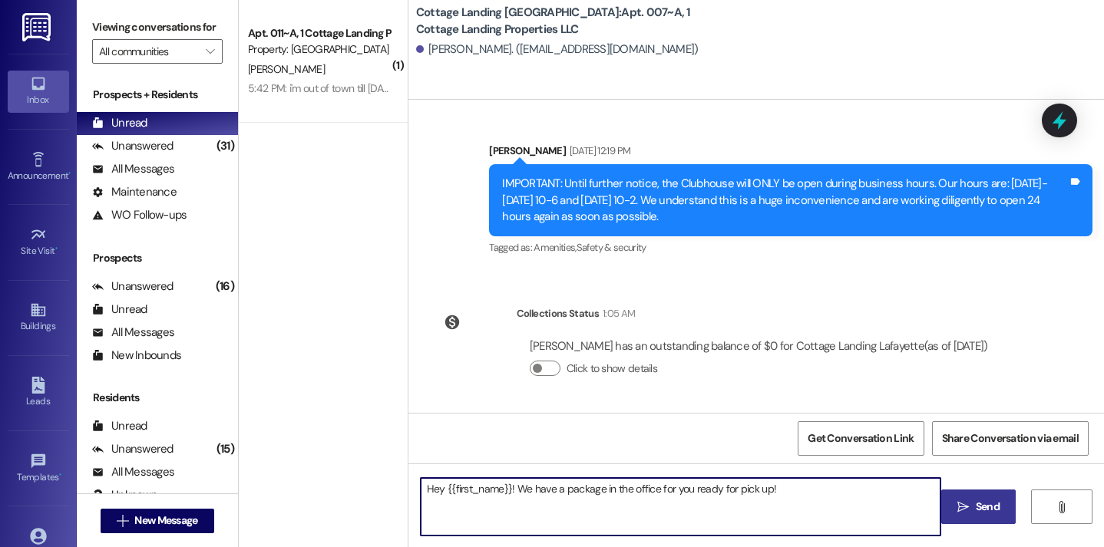
click at [955, 510] on span " Send" at bounding box center [978, 507] width 48 height 16
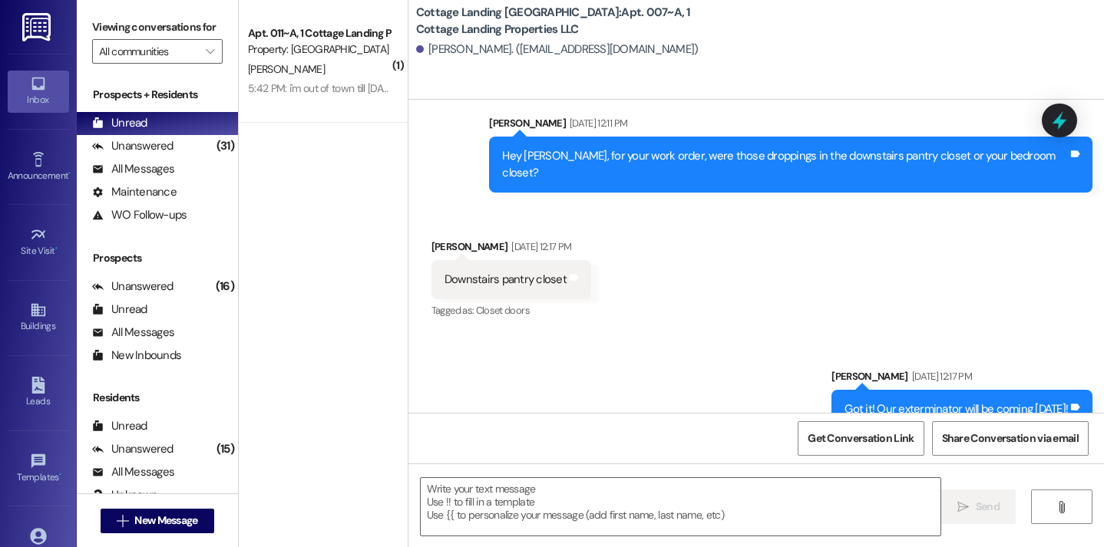
scroll to position [47609, 0]
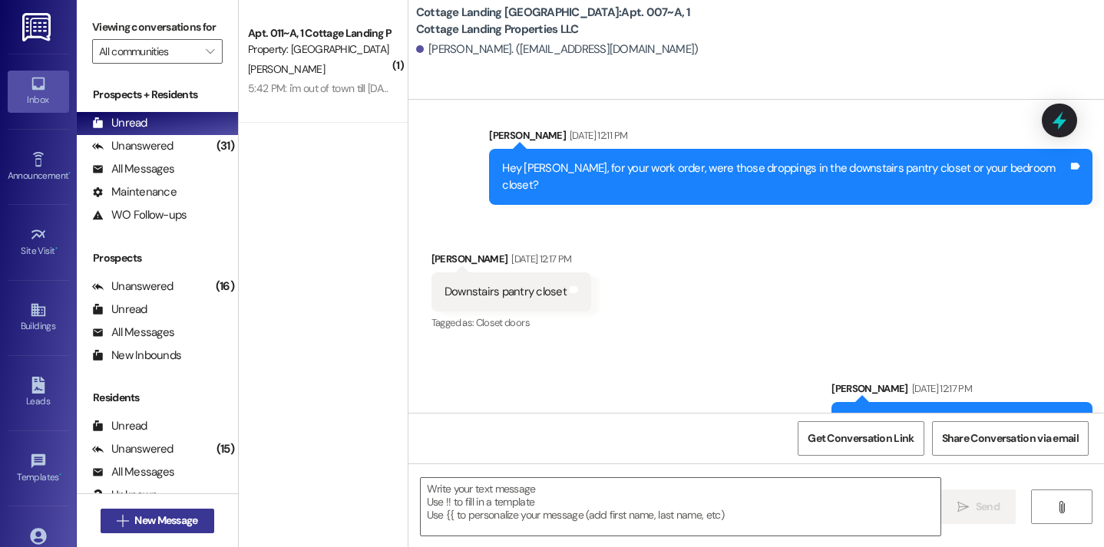
click at [202, 519] on button " New Message" at bounding box center [158, 521] width 114 height 25
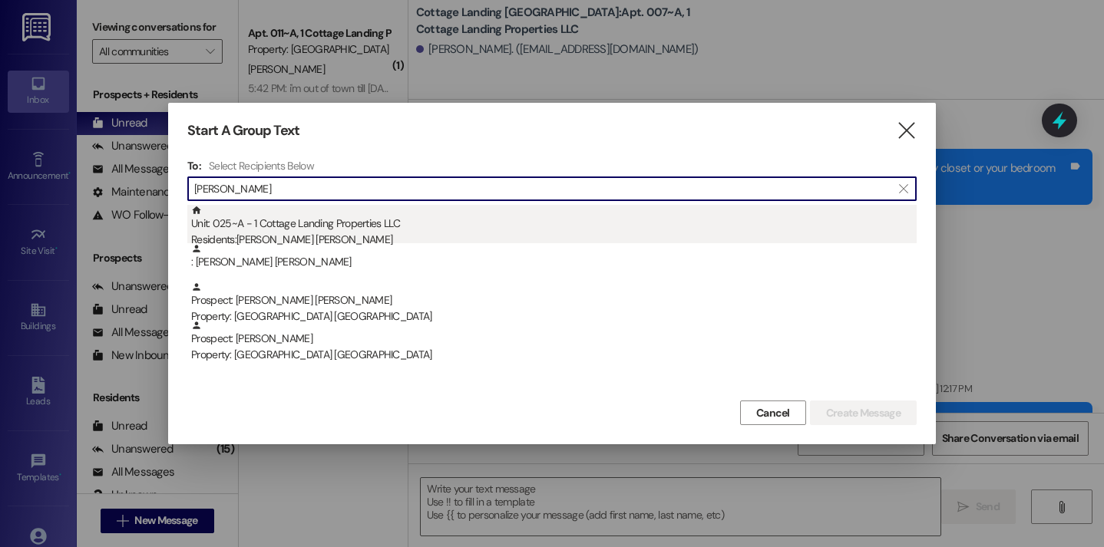
type input "sutt"
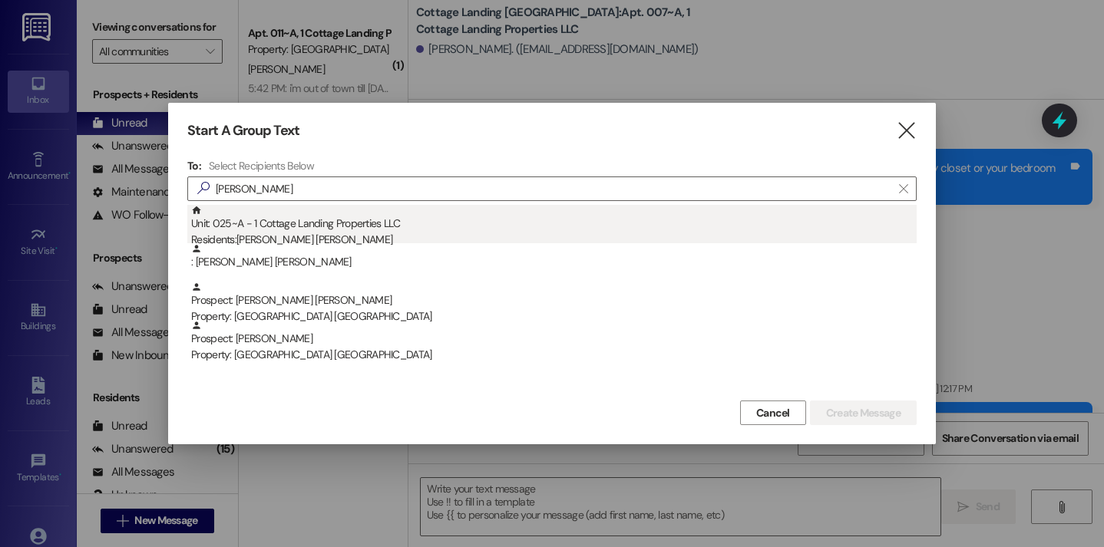
click at [272, 236] on div "Residents: Sutton Kennedy" at bounding box center [553, 240] width 725 height 16
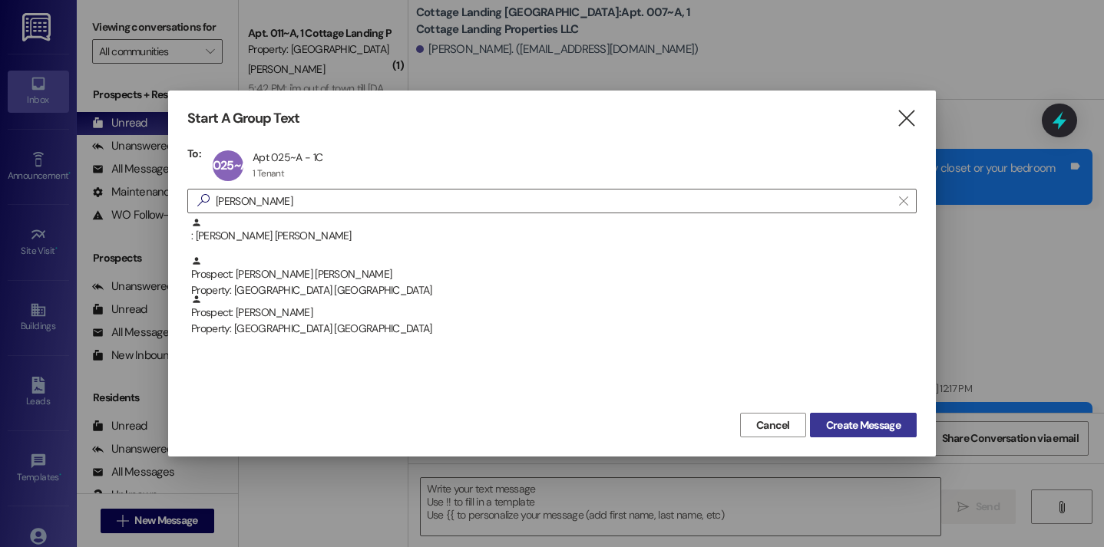
click at [902, 424] on span "Create Message" at bounding box center [863, 425] width 81 height 16
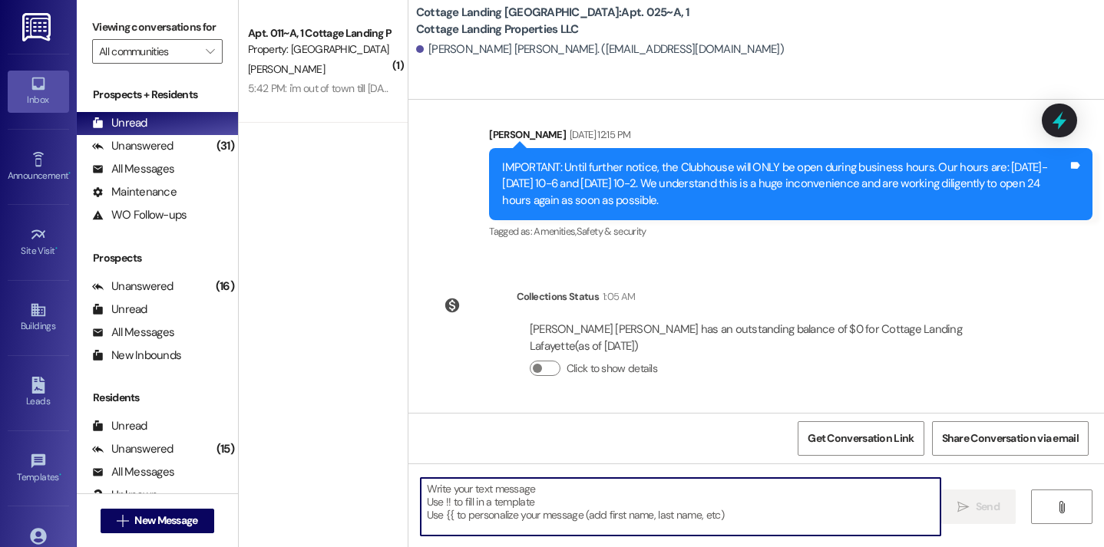
click at [535, 516] on textarea at bounding box center [681, 507] width 520 height 58
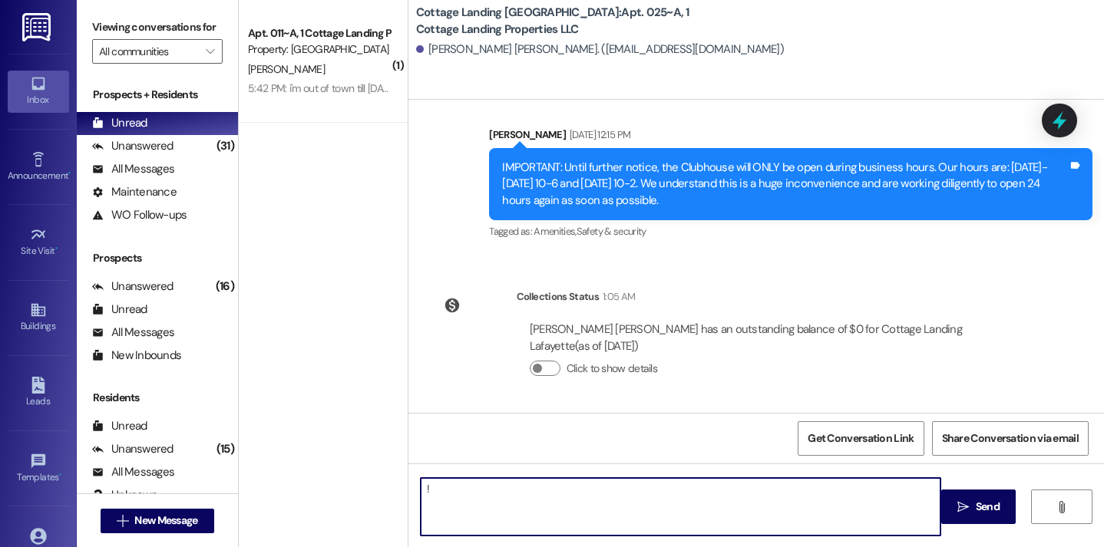
type textarea "!!"
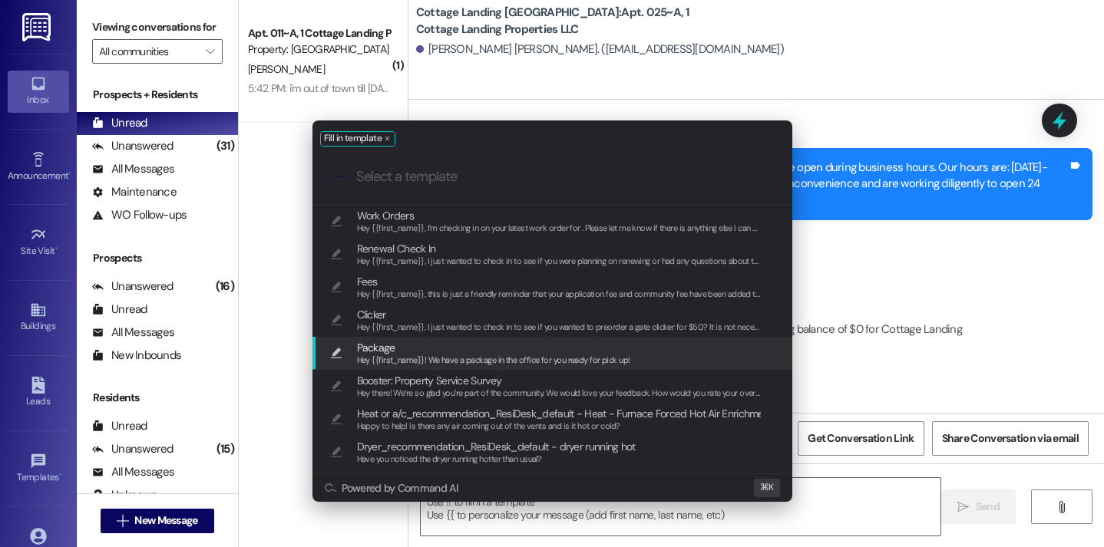
click at [344, 351] on div "Package Hey {{first_name}}! We have a package in the office for you ready for p…" at bounding box center [553, 353] width 449 height 28
type textarea "Hey {{first_name}}! We have a package in the office for you ready for pick up!"
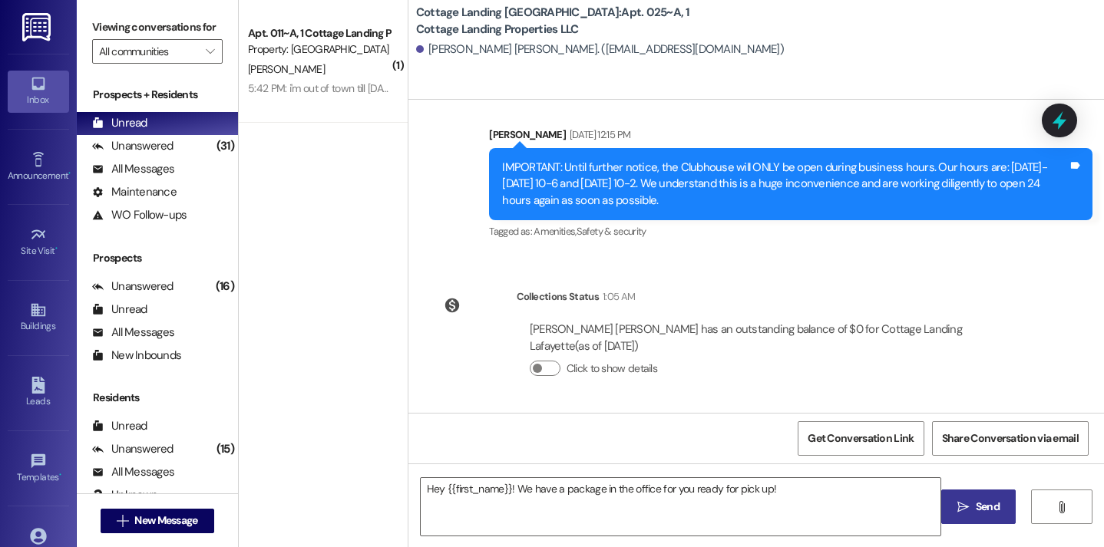
click at [989, 510] on span "Send" at bounding box center [987, 507] width 24 height 16
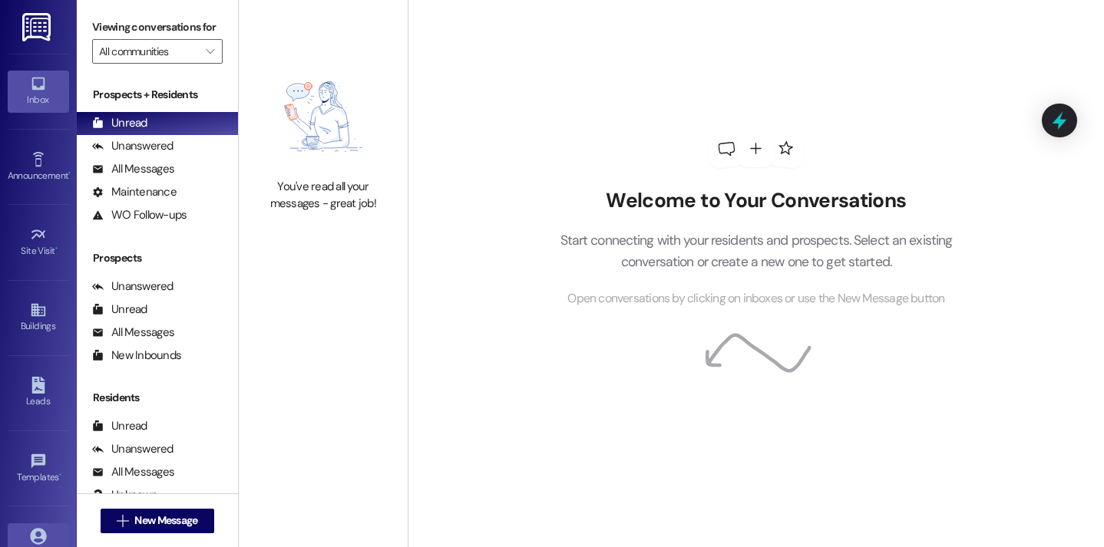
click at [30, 534] on icon at bounding box center [38, 536] width 16 height 16
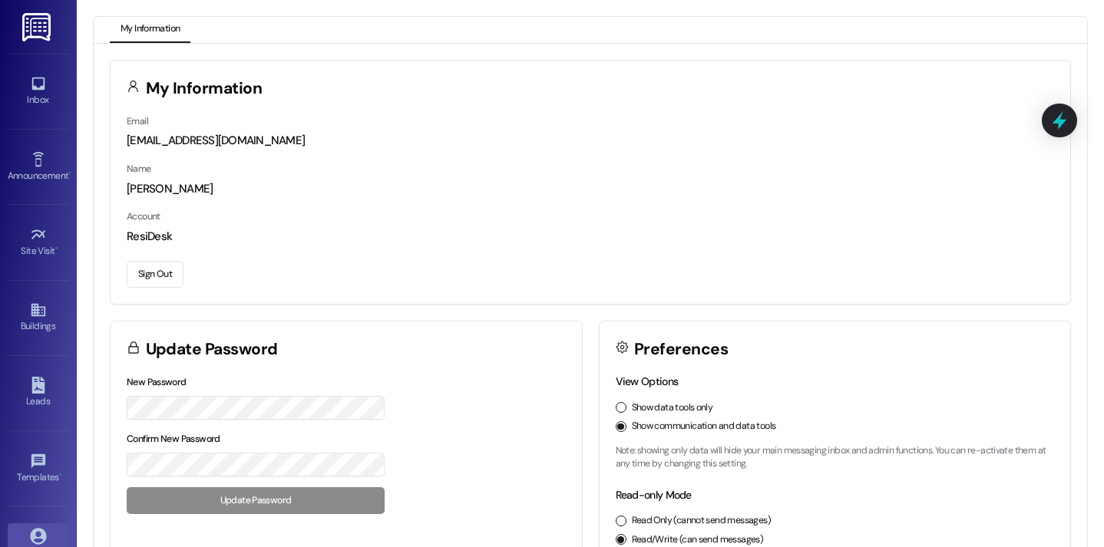
click at [145, 267] on button "Sign Out" at bounding box center [155, 274] width 57 height 27
